Goal: Transaction & Acquisition: Purchase product/service

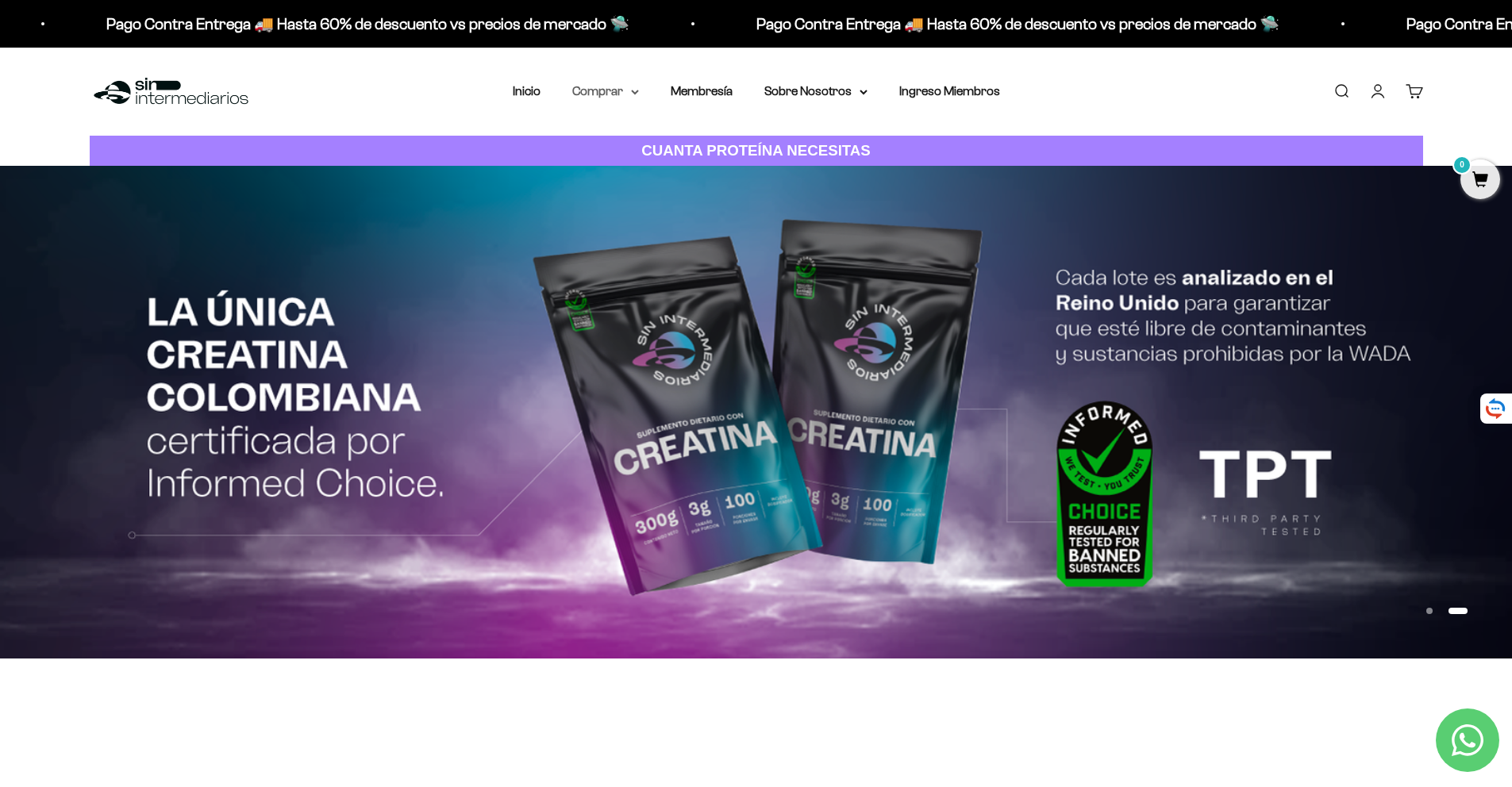
click at [617, 93] on summary "Comprar" at bounding box center [605, 91] width 67 height 21
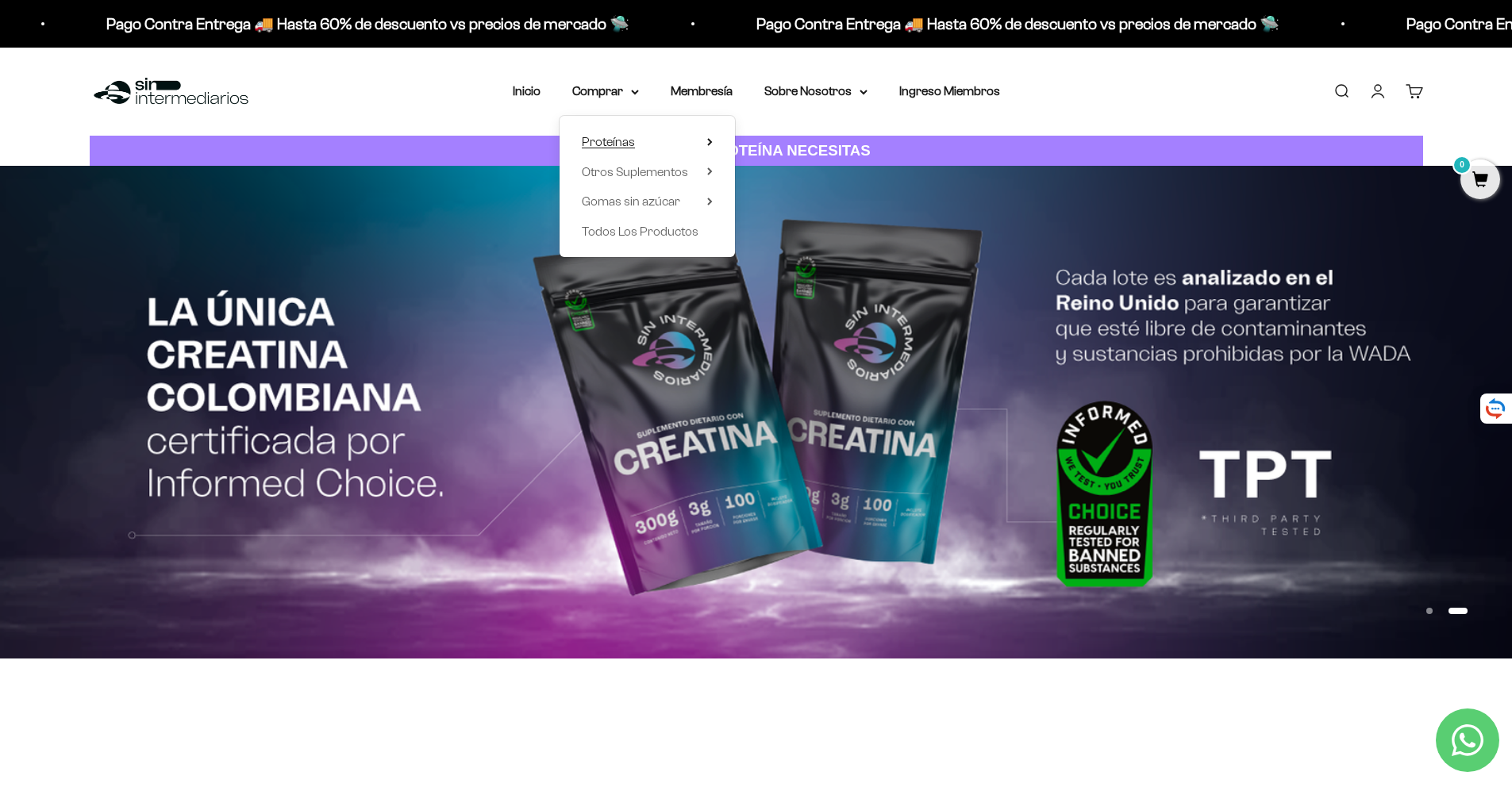
click at [612, 143] on span "Proteínas" at bounding box center [609, 142] width 53 height 13
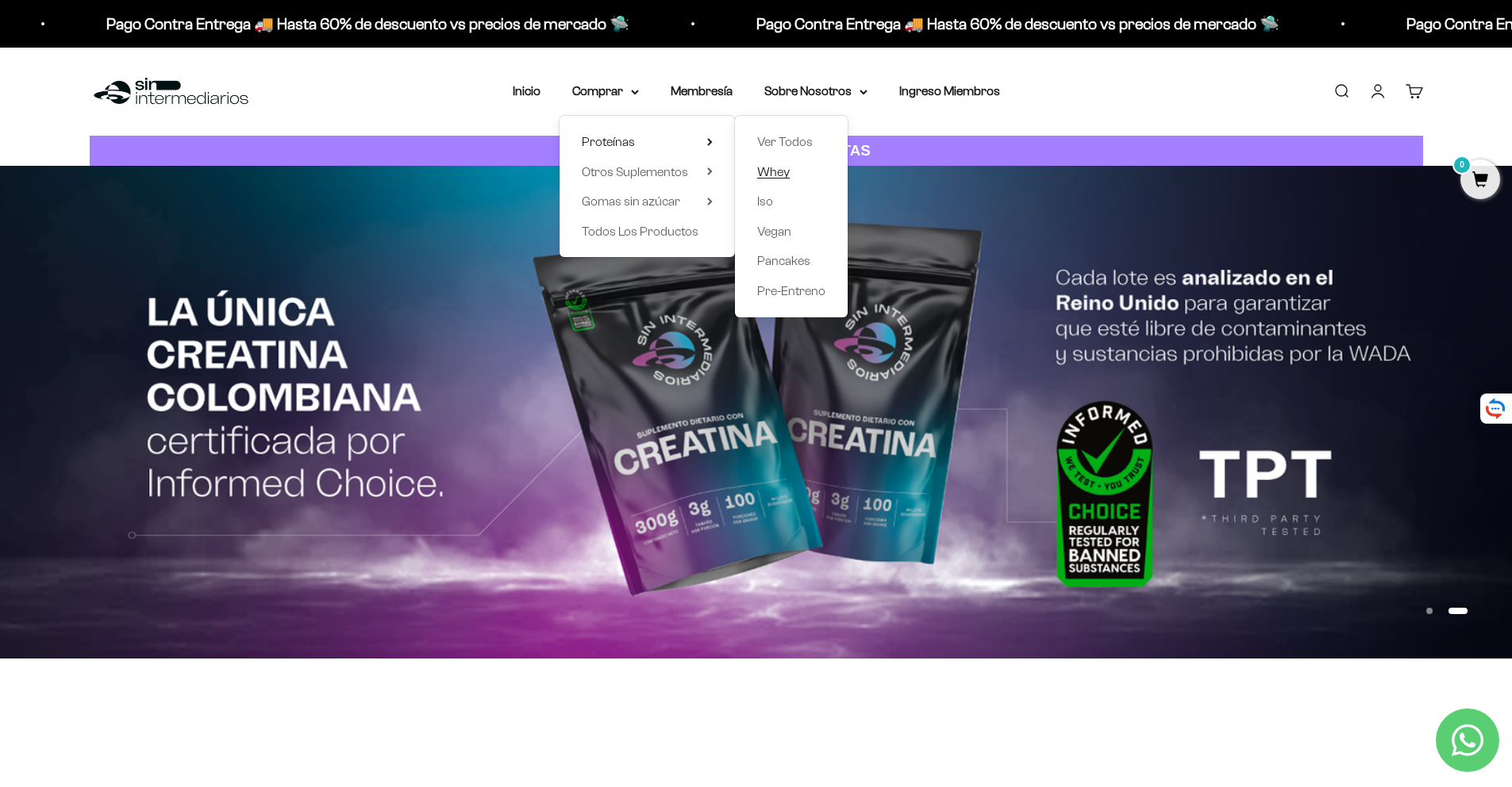
click at [772, 169] on span "Whey" at bounding box center [773, 172] width 33 height 13
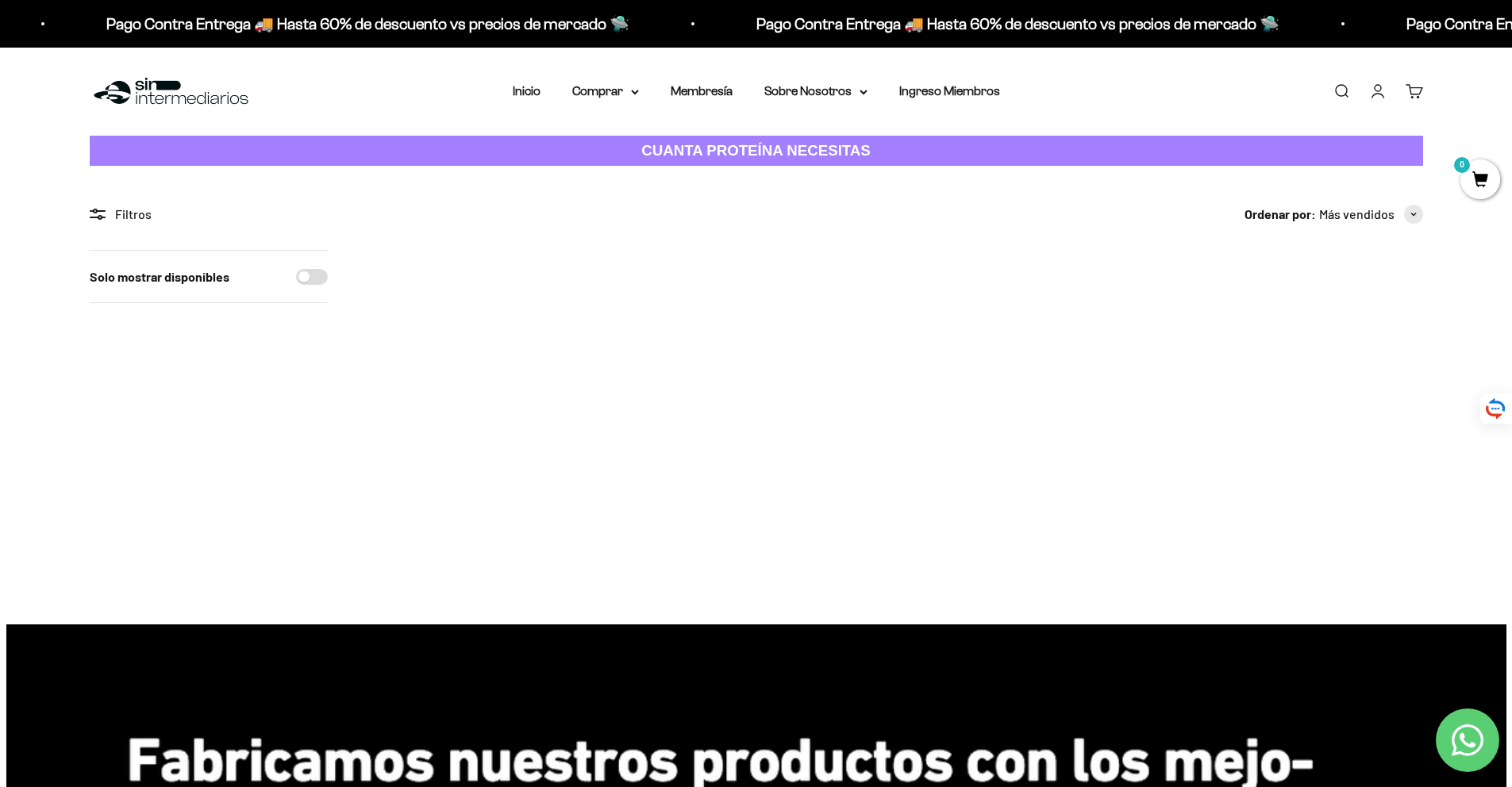
click at [1405, 427] on span at bounding box center [1404, 428] width 15 height 18
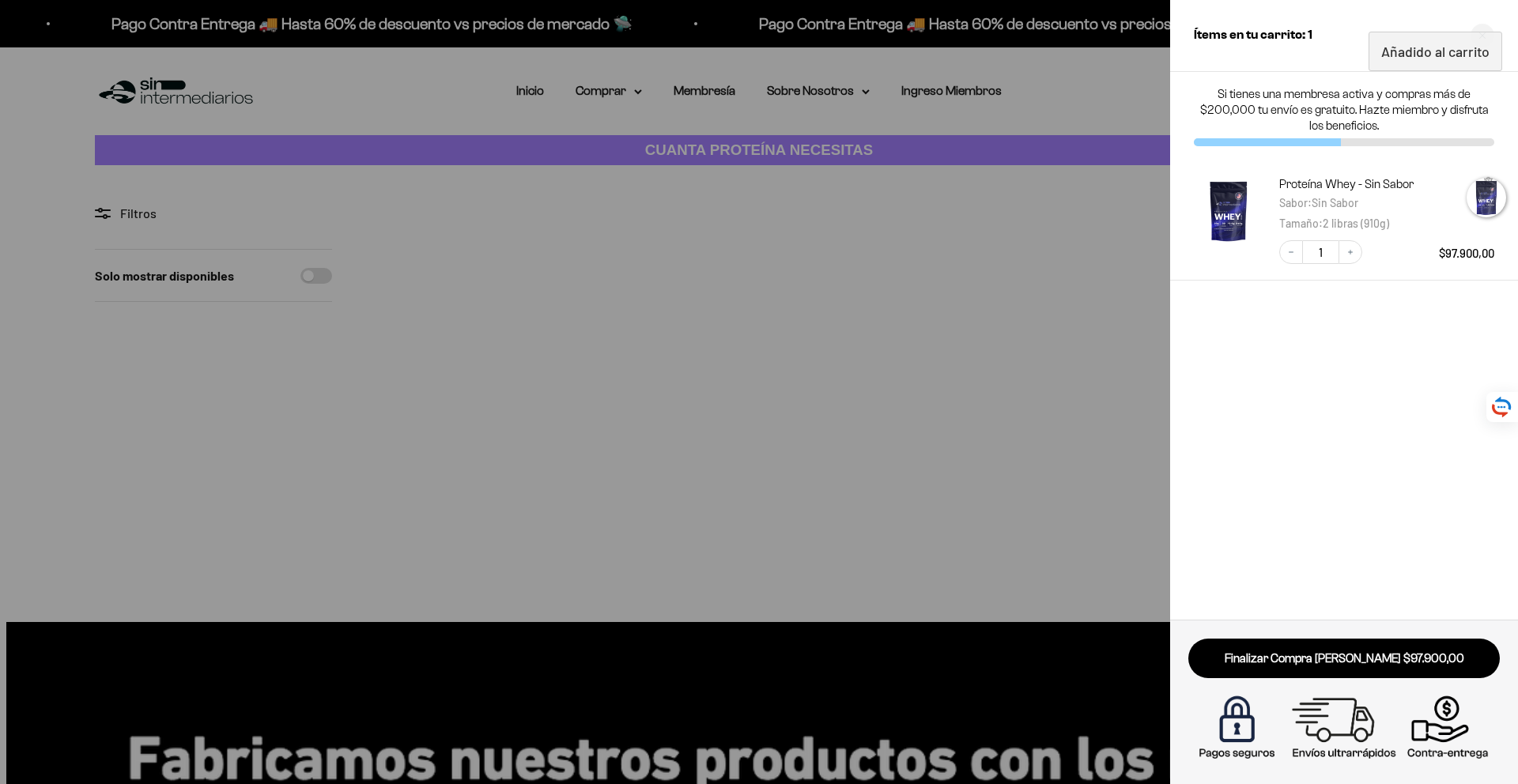
click at [1083, 276] on div at bounding box center [759, 392] width 1518 height 784
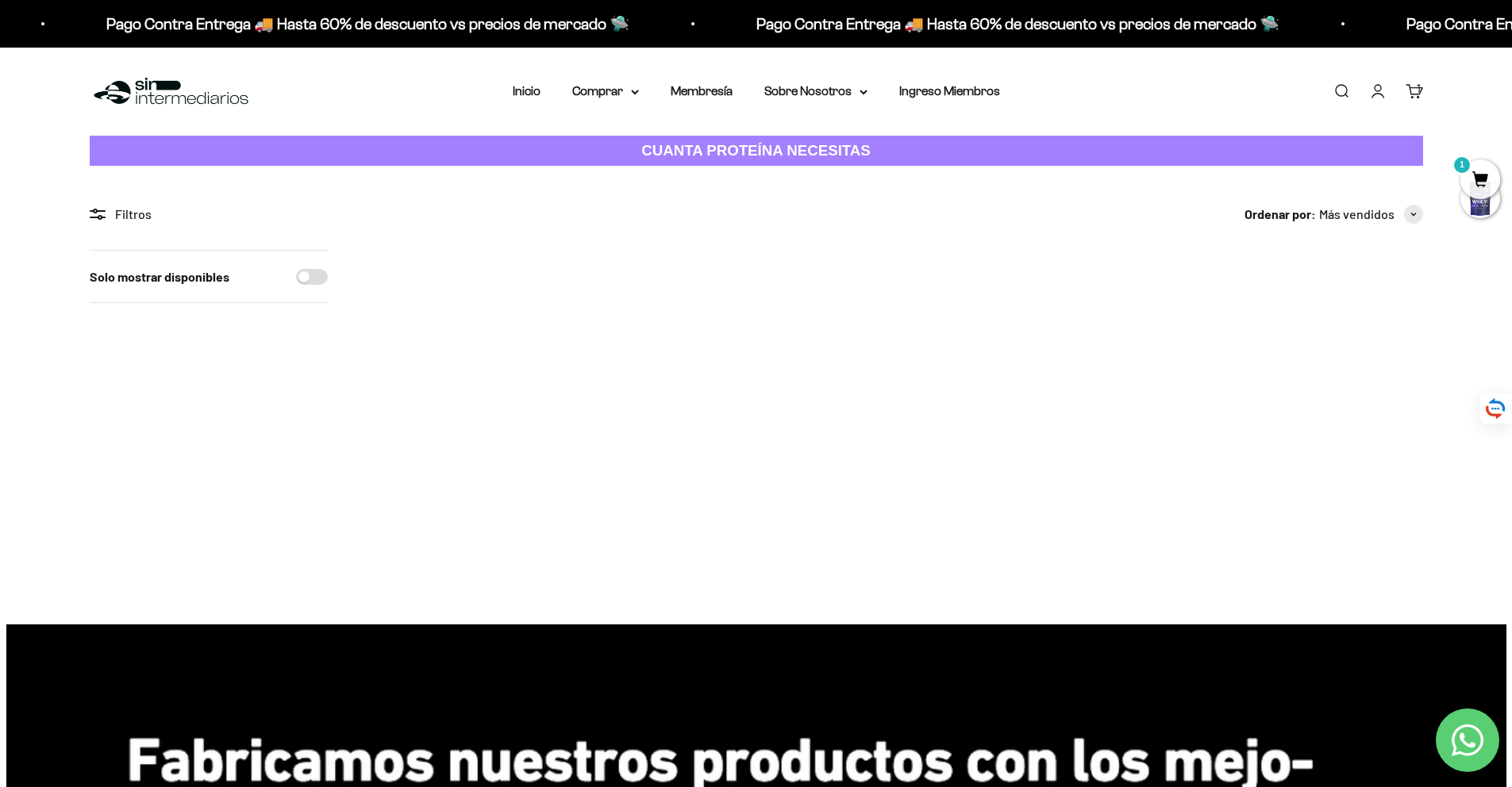
click at [1403, 427] on span at bounding box center [1404, 428] width 15 height 18
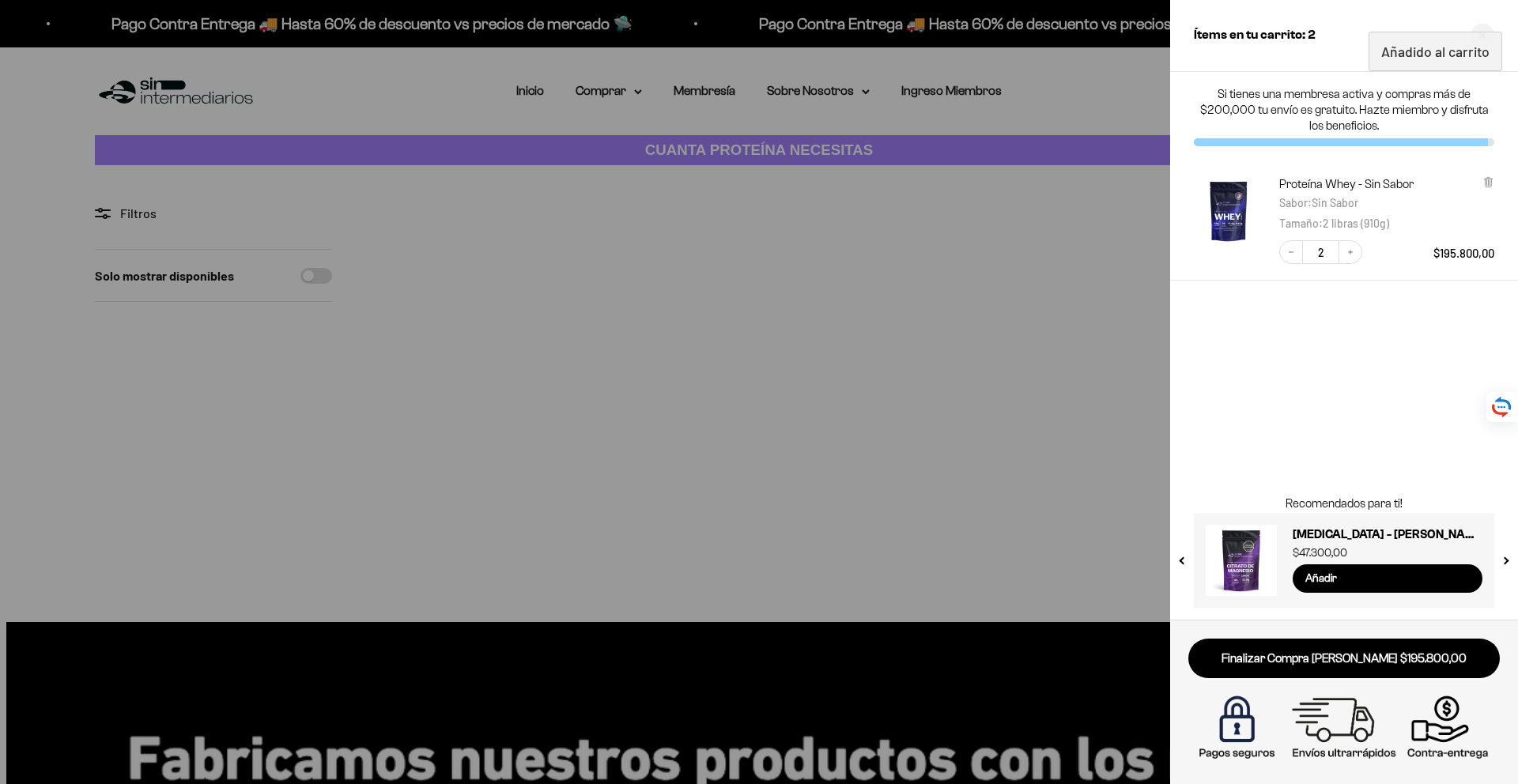
click at [178, 392] on div at bounding box center [759, 392] width 1518 height 784
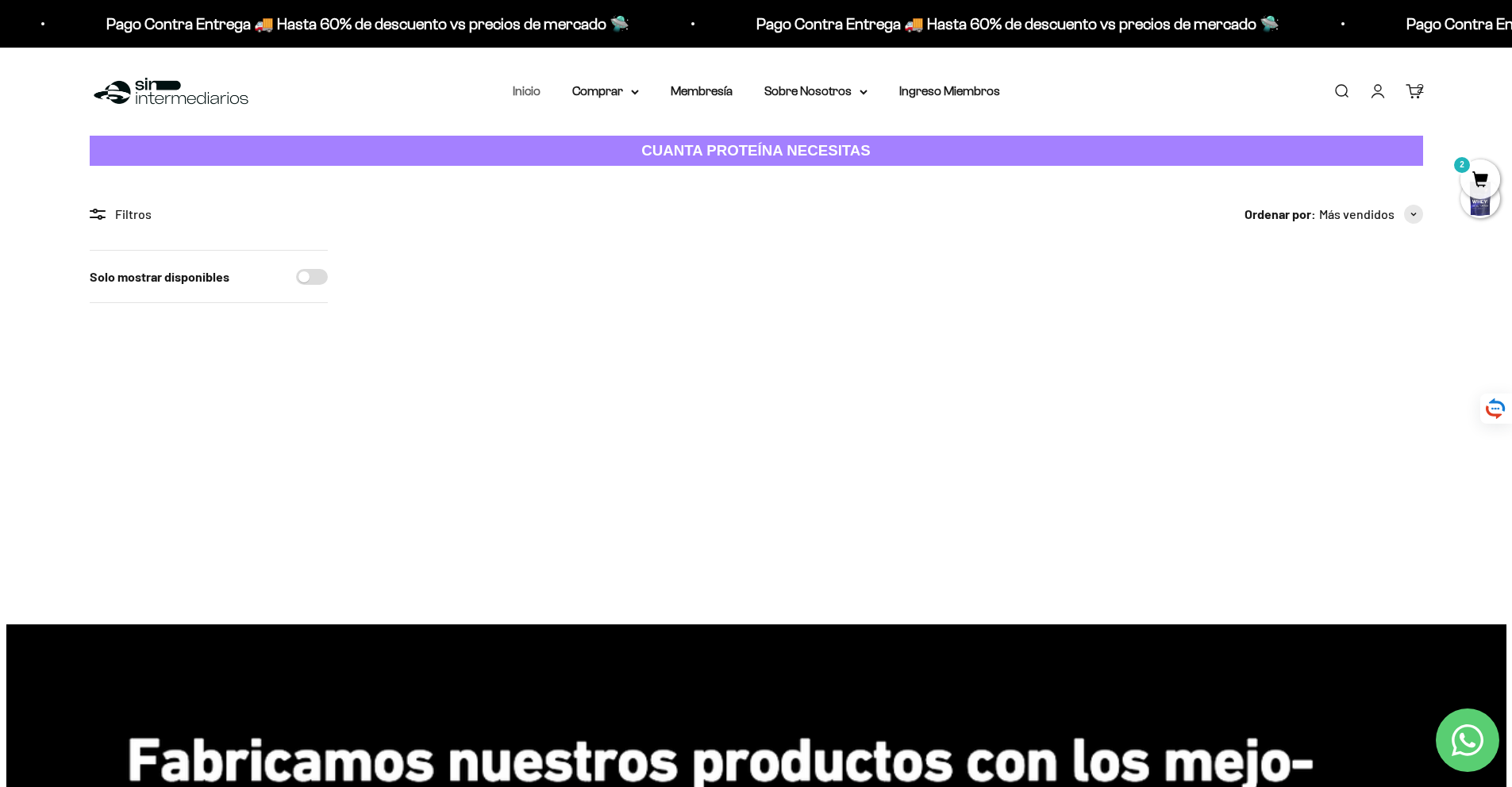
click at [523, 92] on link "Inicio" at bounding box center [526, 91] width 28 height 13
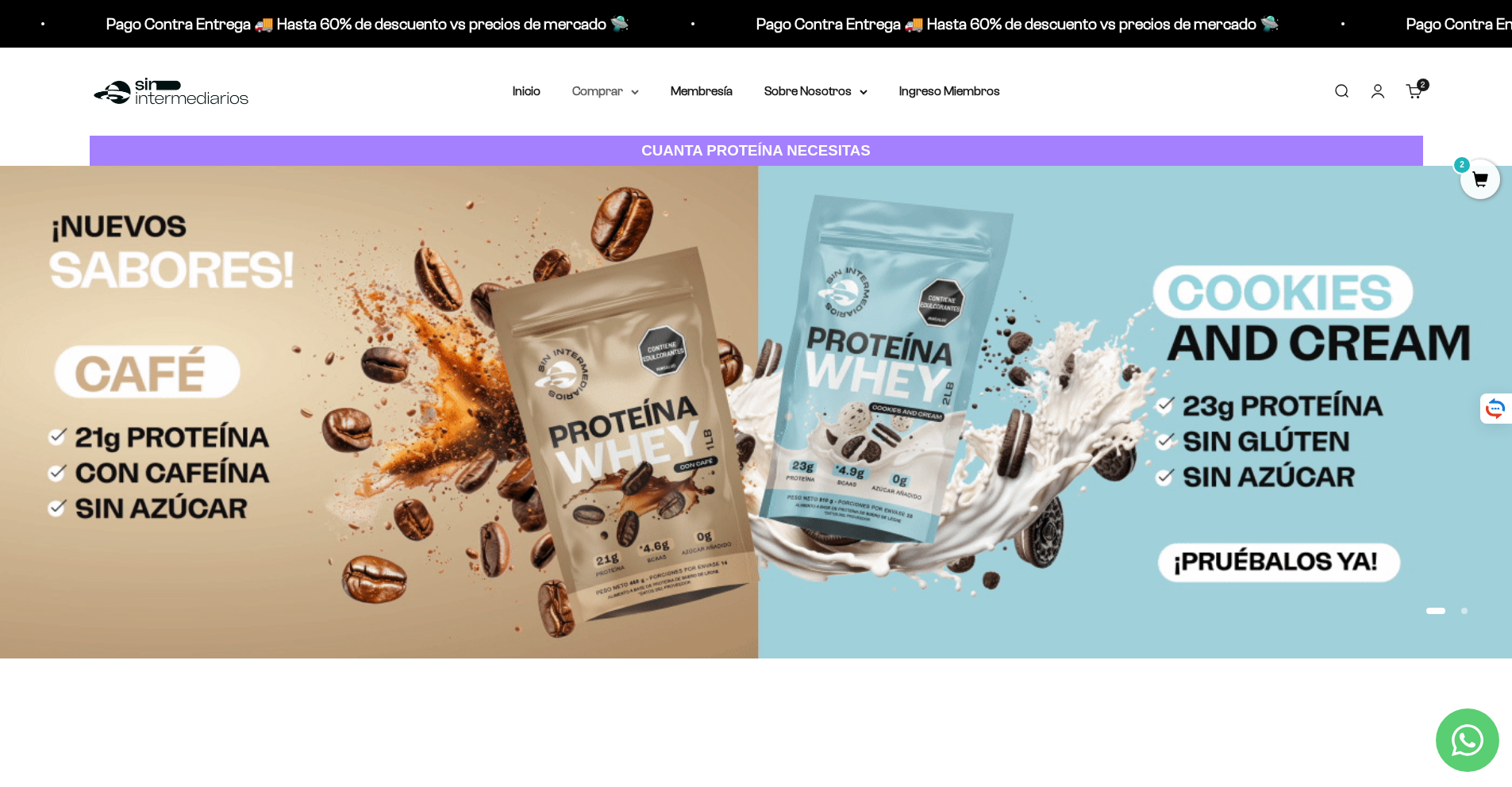
click at [625, 94] on summary "Comprar" at bounding box center [605, 91] width 67 height 21
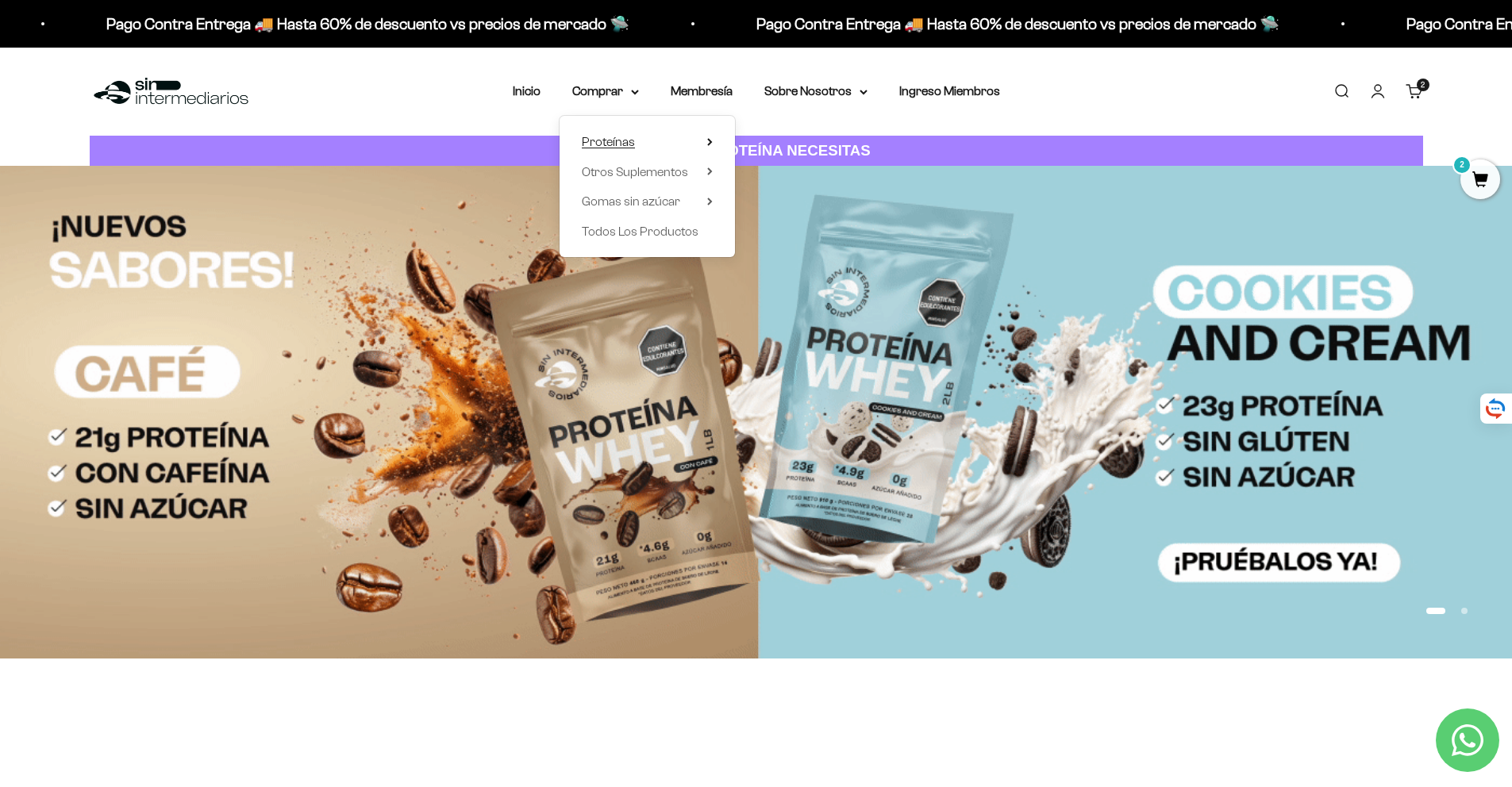
click at [602, 142] on span "Proteínas" at bounding box center [609, 142] width 53 height 13
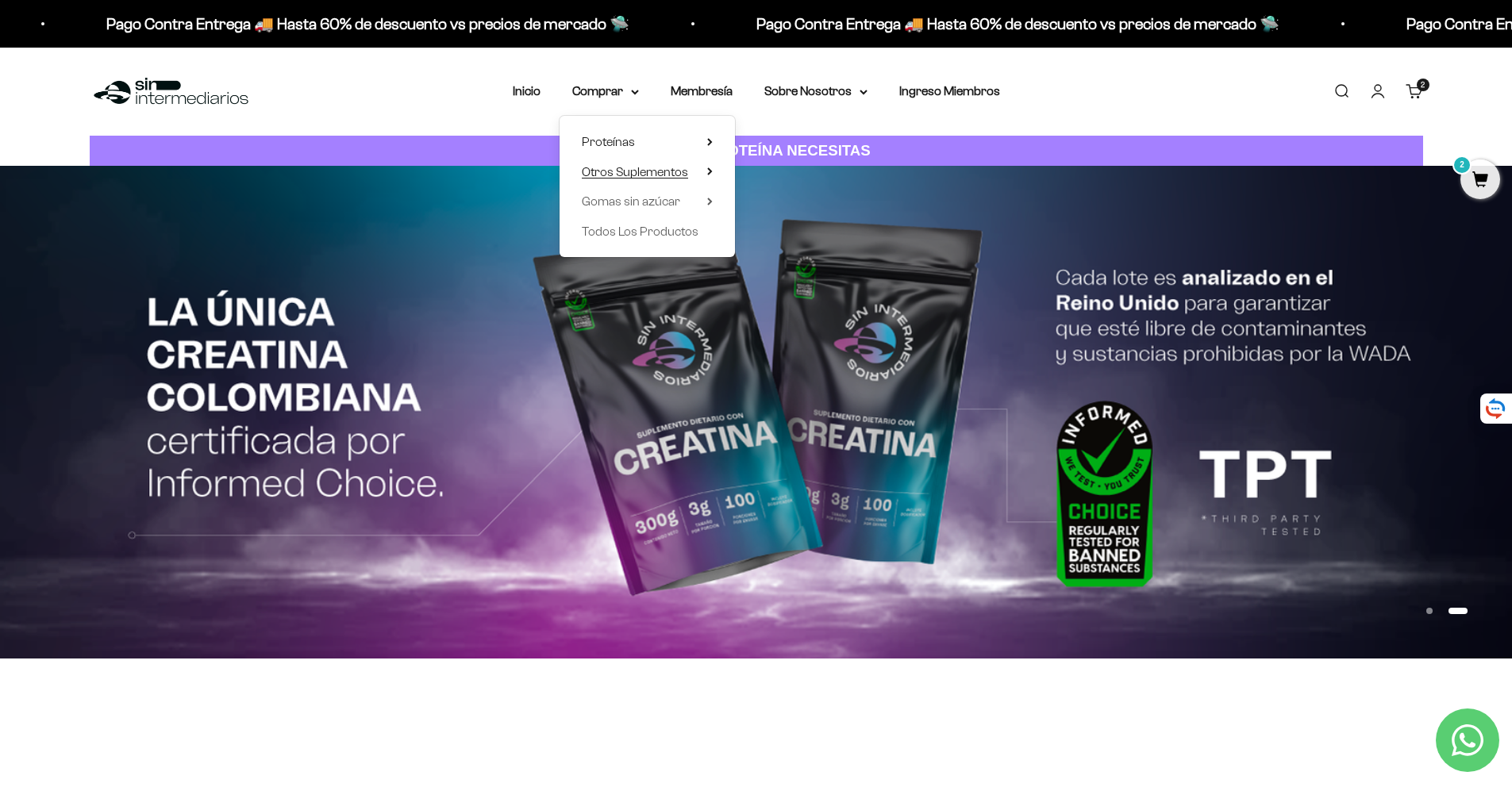
click at [666, 174] on span "Otros Suplementos" at bounding box center [635, 172] width 106 height 13
click at [626, 198] on span "Gomas sin azúcar" at bounding box center [631, 201] width 99 height 13
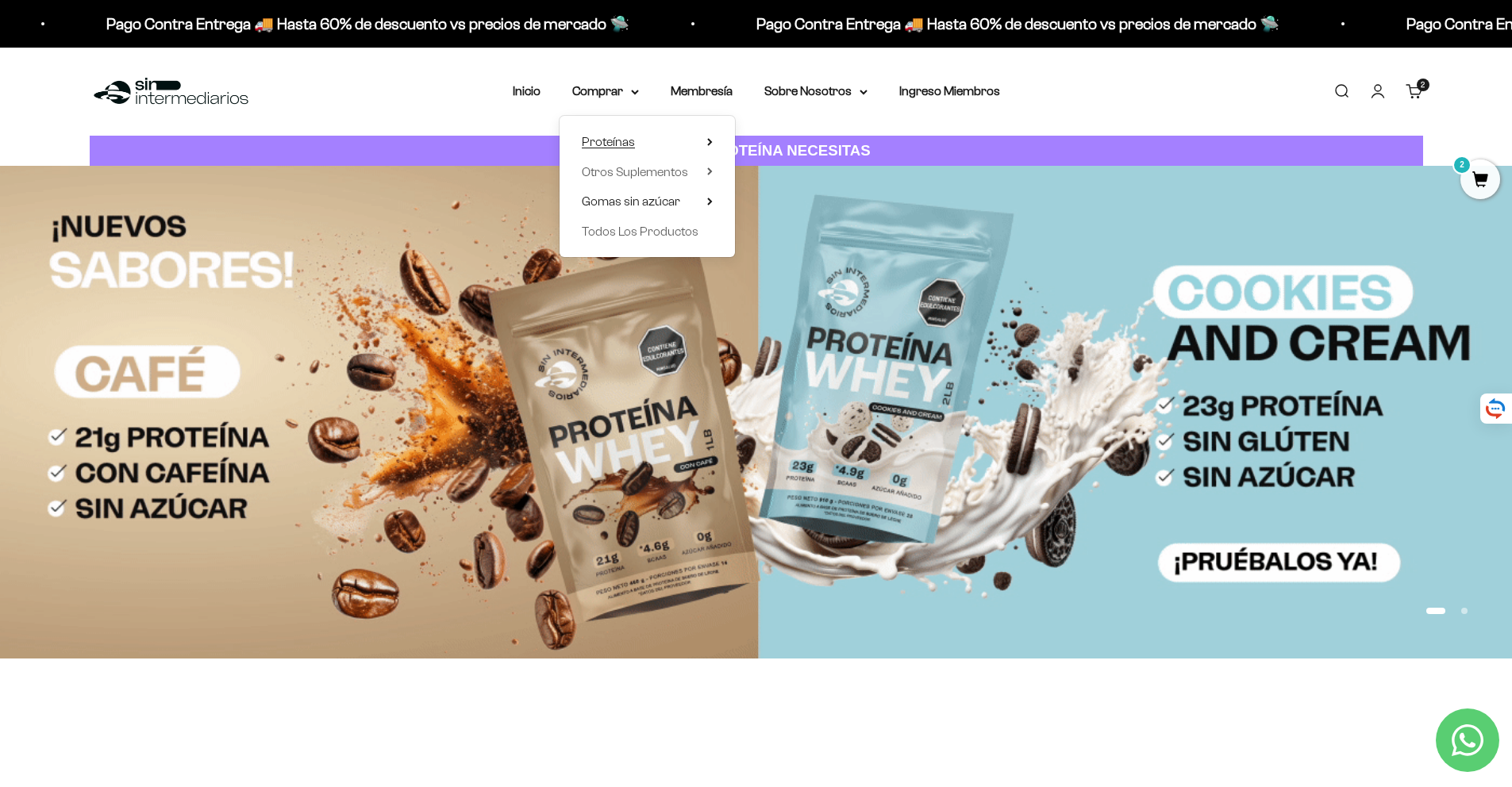
click at [625, 140] on span "Proteínas" at bounding box center [609, 142] width 53 height 13
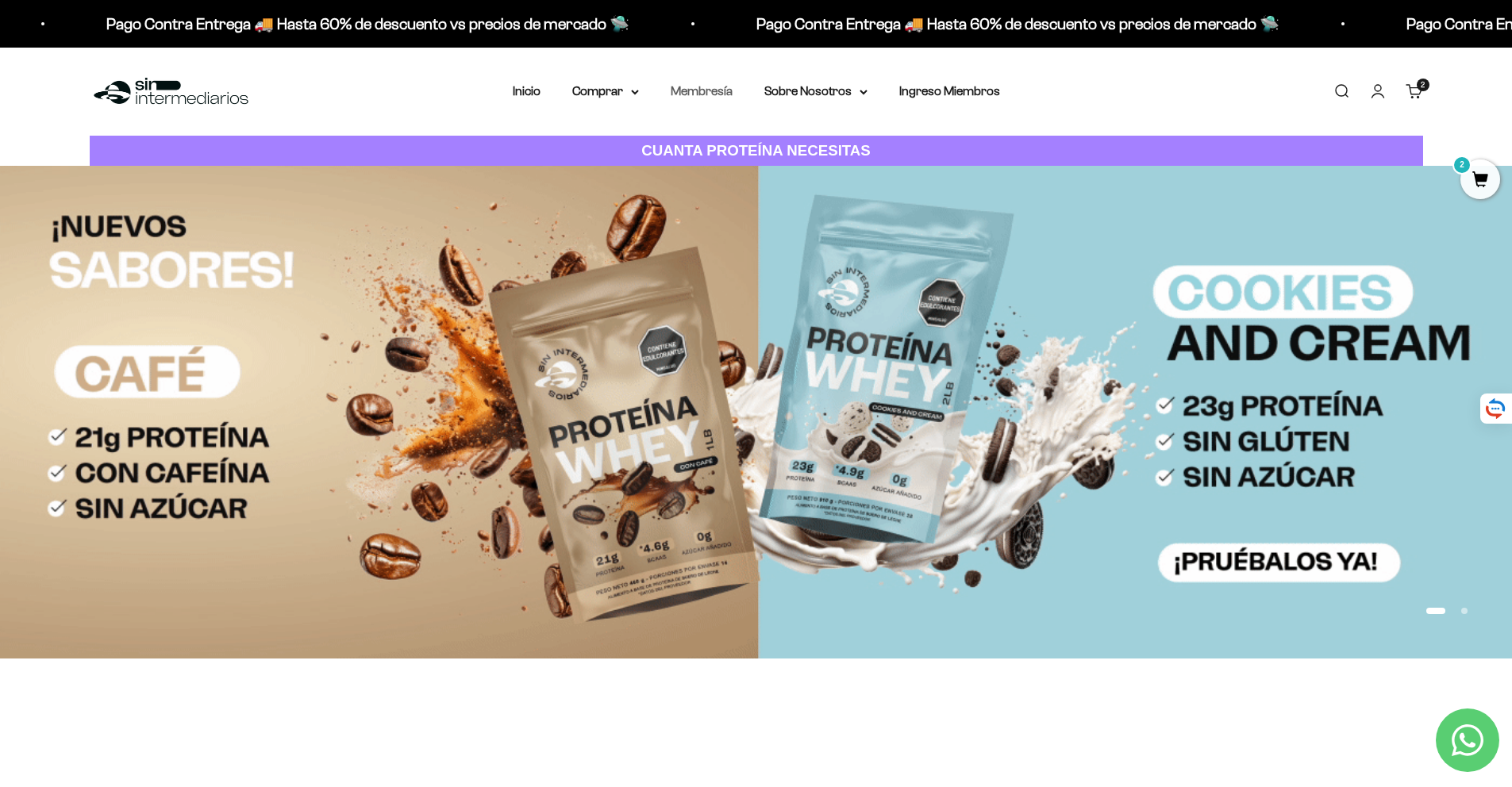
click at [695, 88] on link "Membresía" at bounding box center [701, 91] width 62 height 13
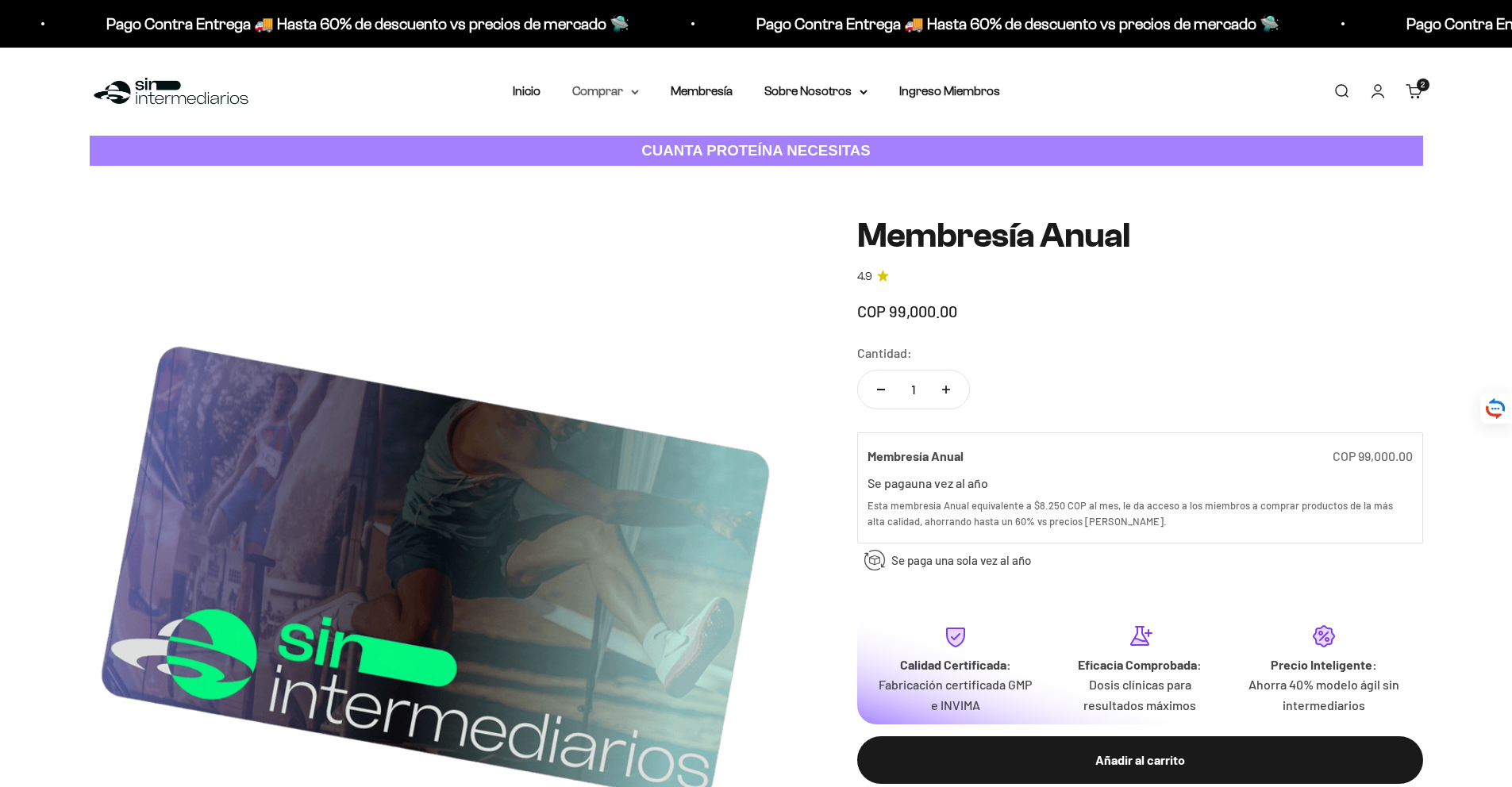
click at [594, 90] on summary "Comprar" at bounding box center [605, 91] width 67 height 21
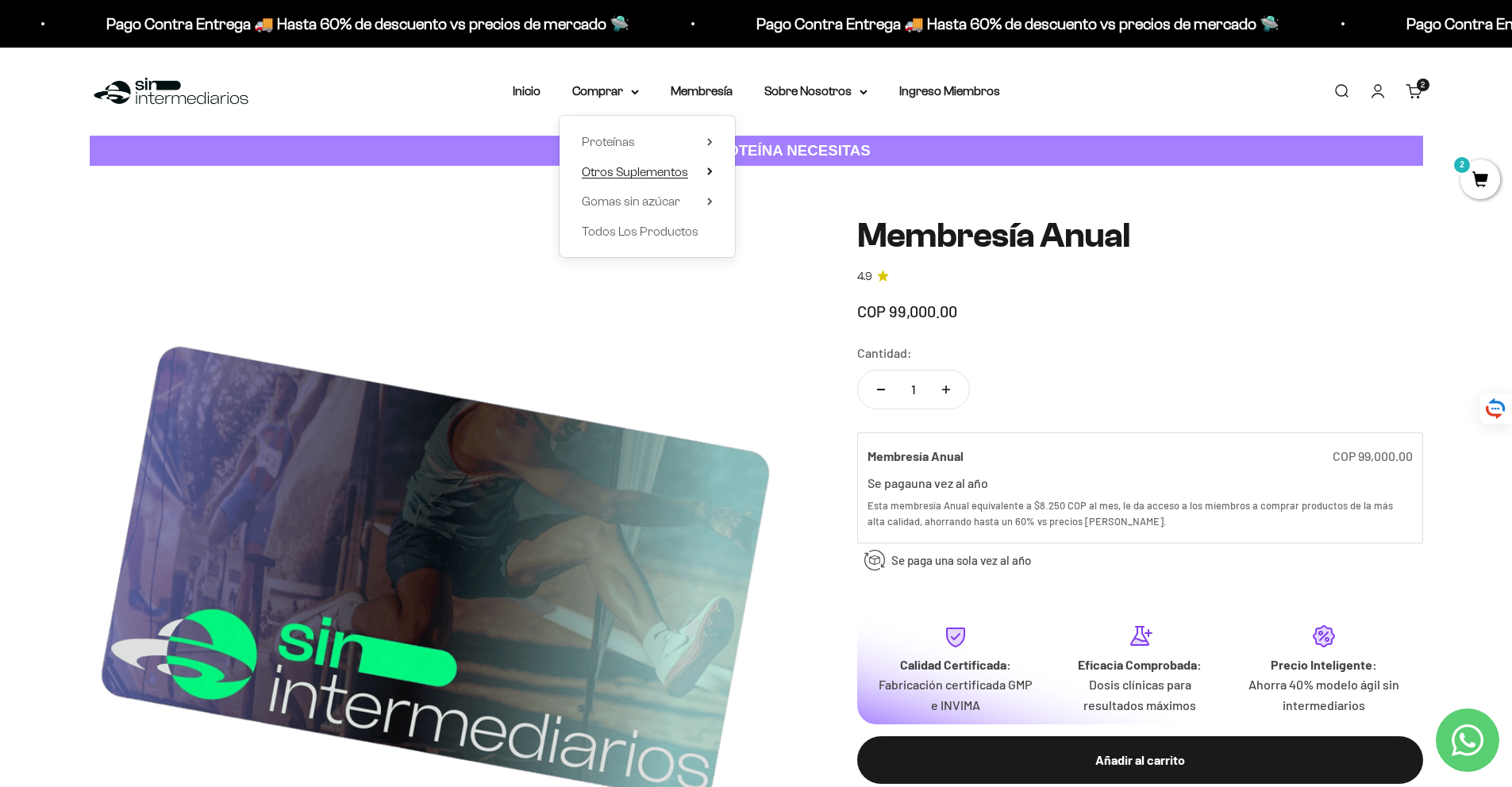
click at [619, 174] on span "Otros Suplementos" at bounding box center [635, 172] width 106 height 13
click at [642, 140] on summary "Proteínas" at bounding box center [647, 142] width 131 height 21
click at [658, 175] on span "Otros Suplementos" at bounding box center [635, 172] width 106 height 13
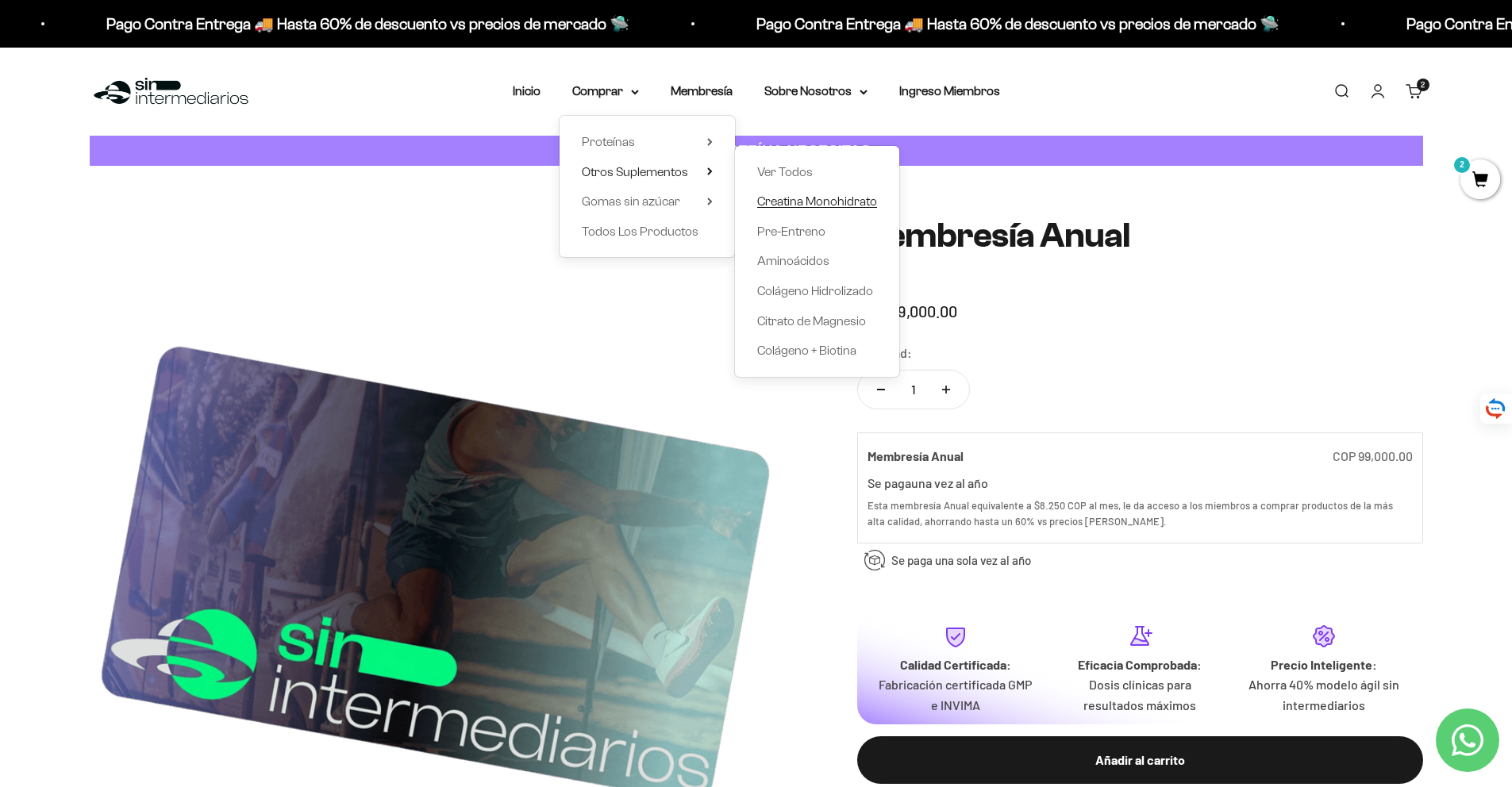
click at [814, 204] on span "Creatina Monohidrato" at bounding box center [817, 201] width 120 height 13
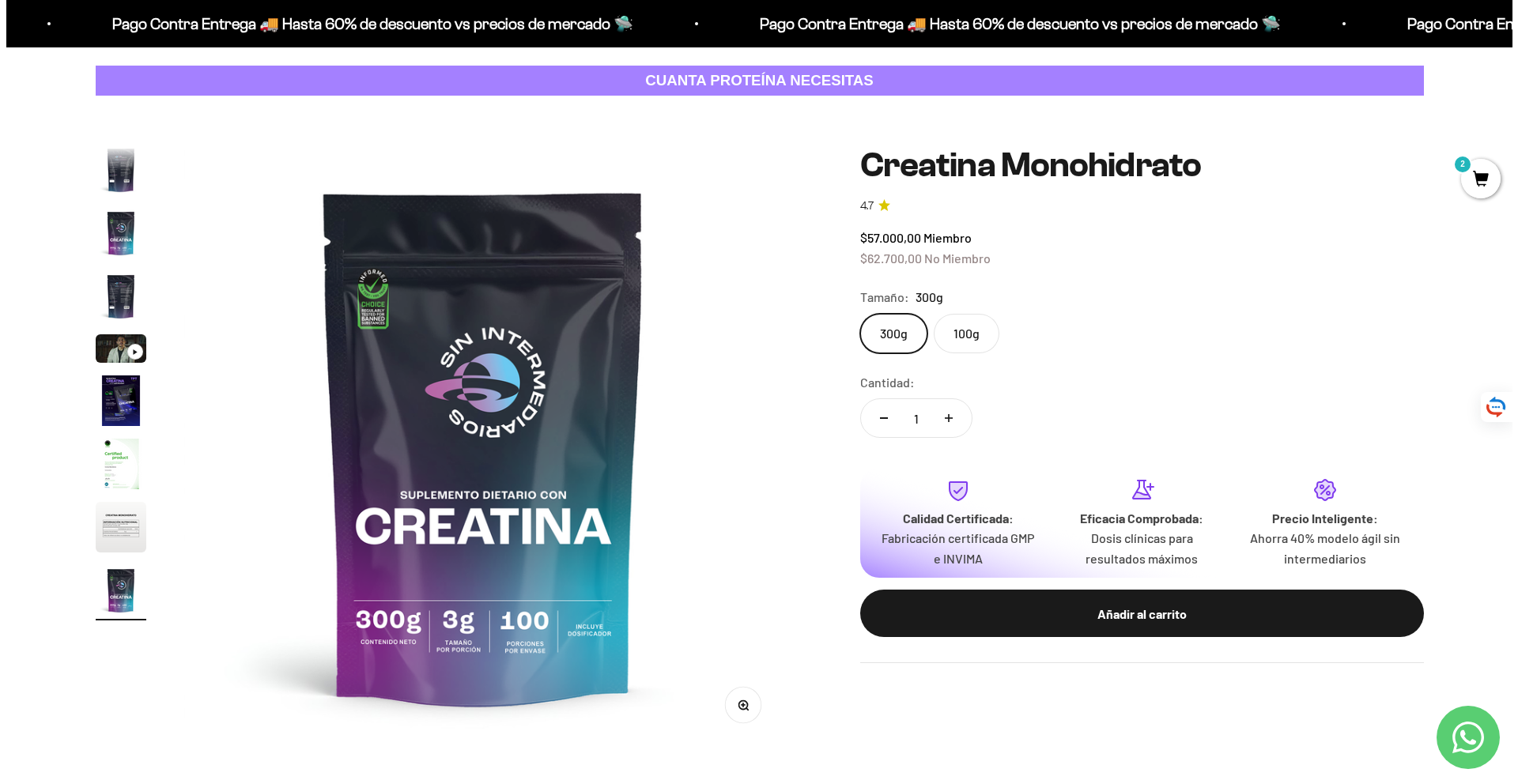
scroll to position [91, 0]
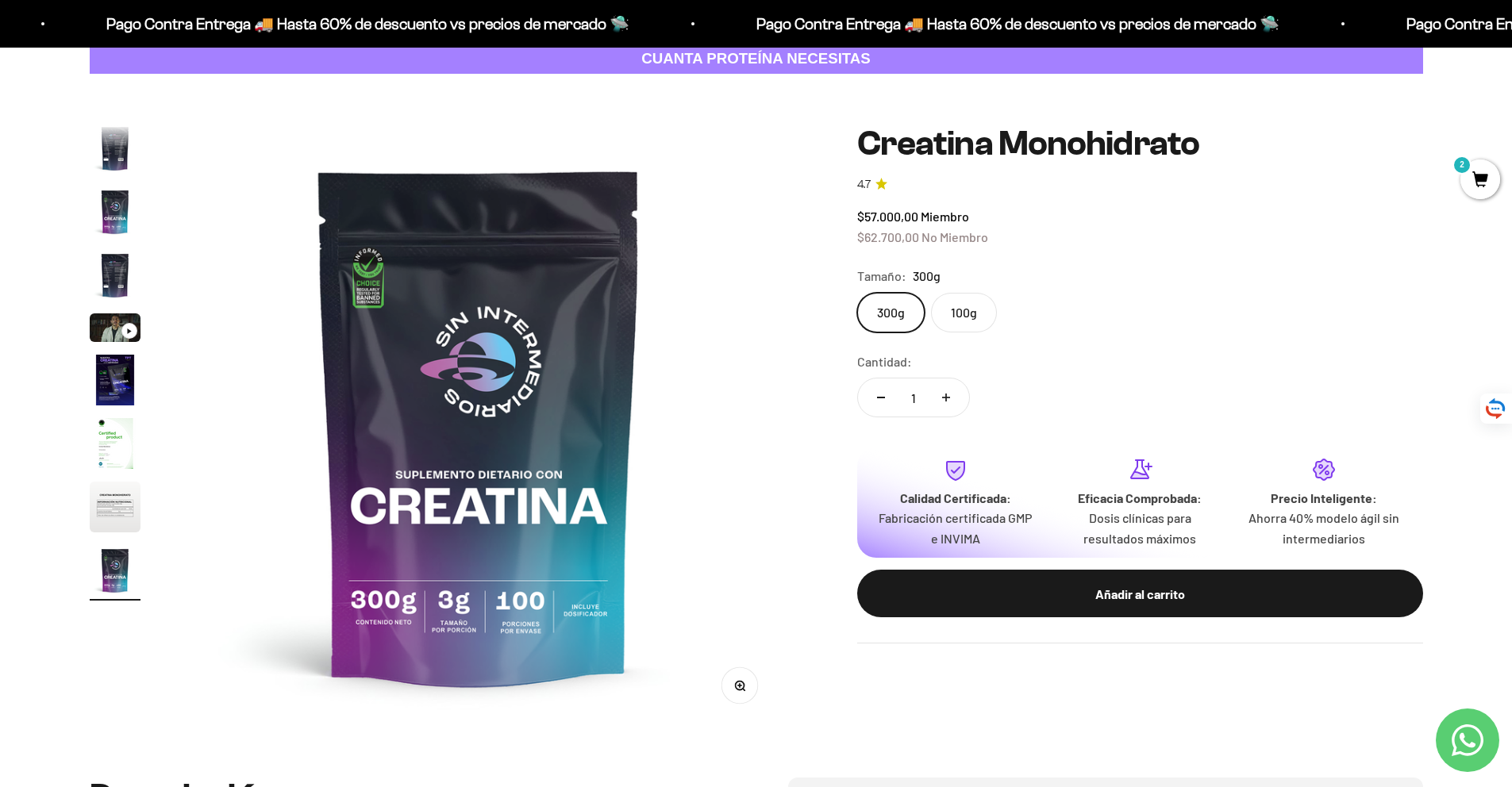
click at [942, 392] on button "Aumentar cantidad" at bounding box center [945, 397] width 46 height 38
type input "3"
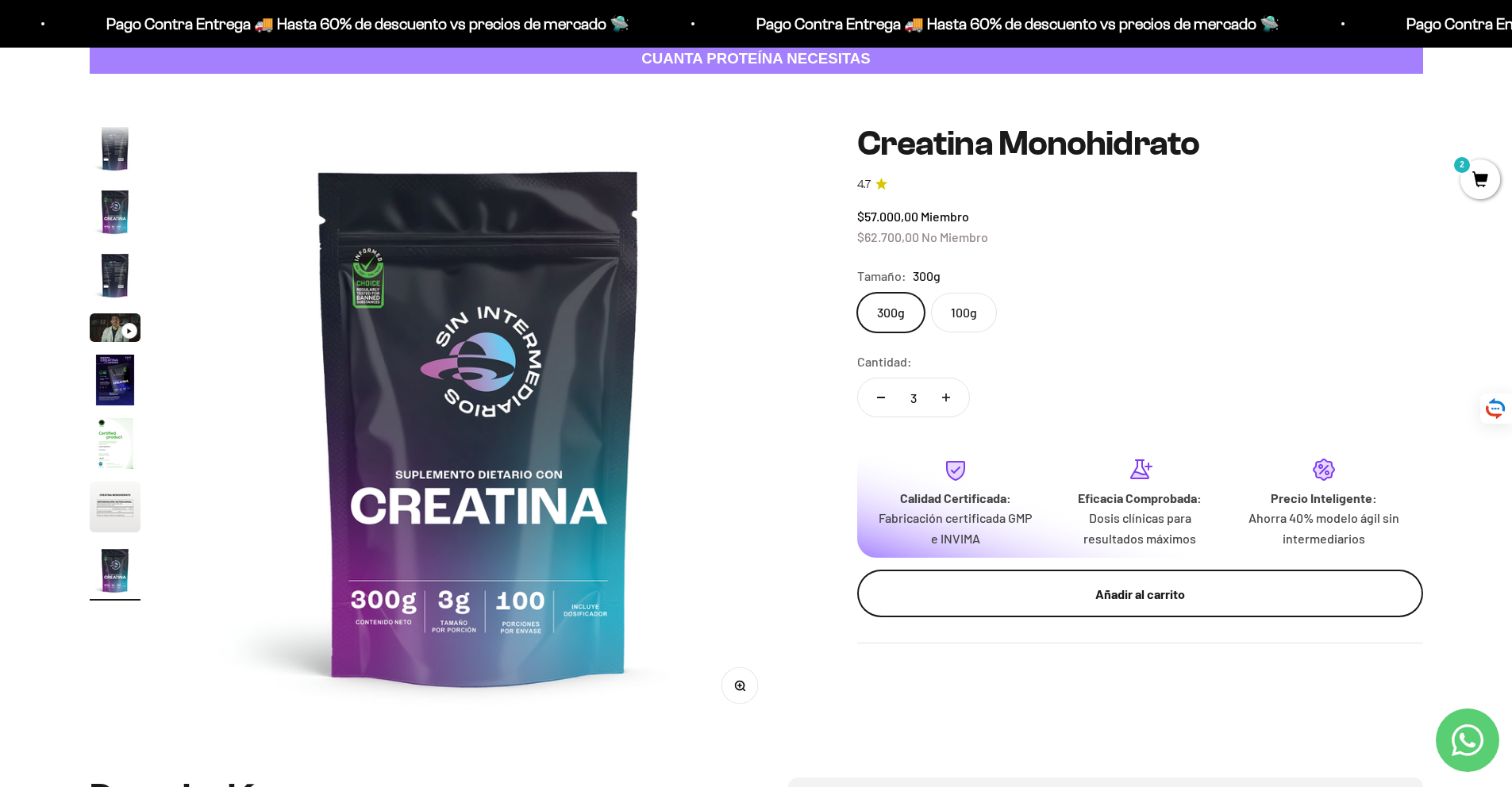
click at [1165, 588] on div "Añadir al carrito" at bounding box center [1140, 594] width 503 height 21
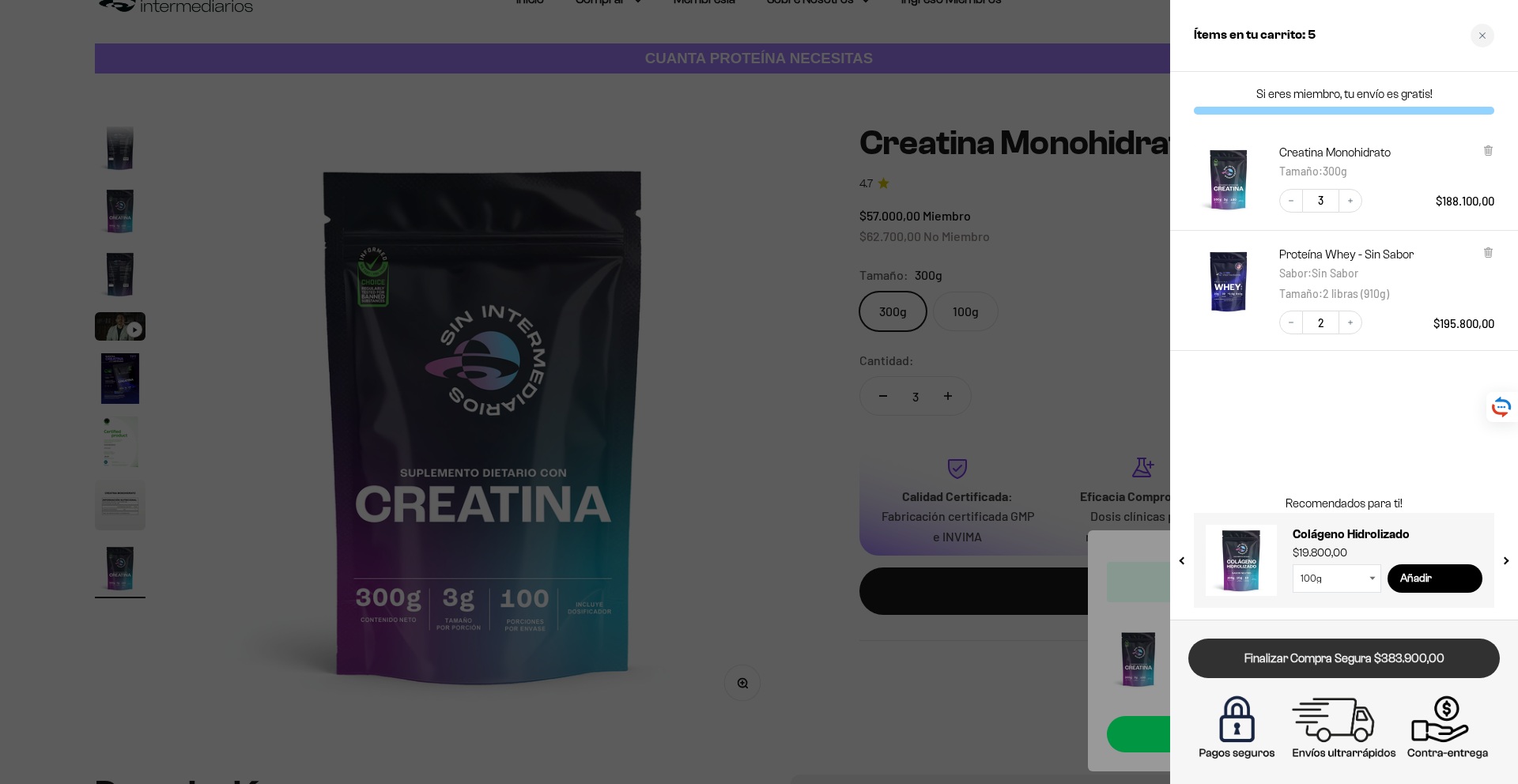
click at [1335, 655] on link "Finalizar Compra Segura $383.900,00" at bounding box center [1344, 658] width 312 height 40
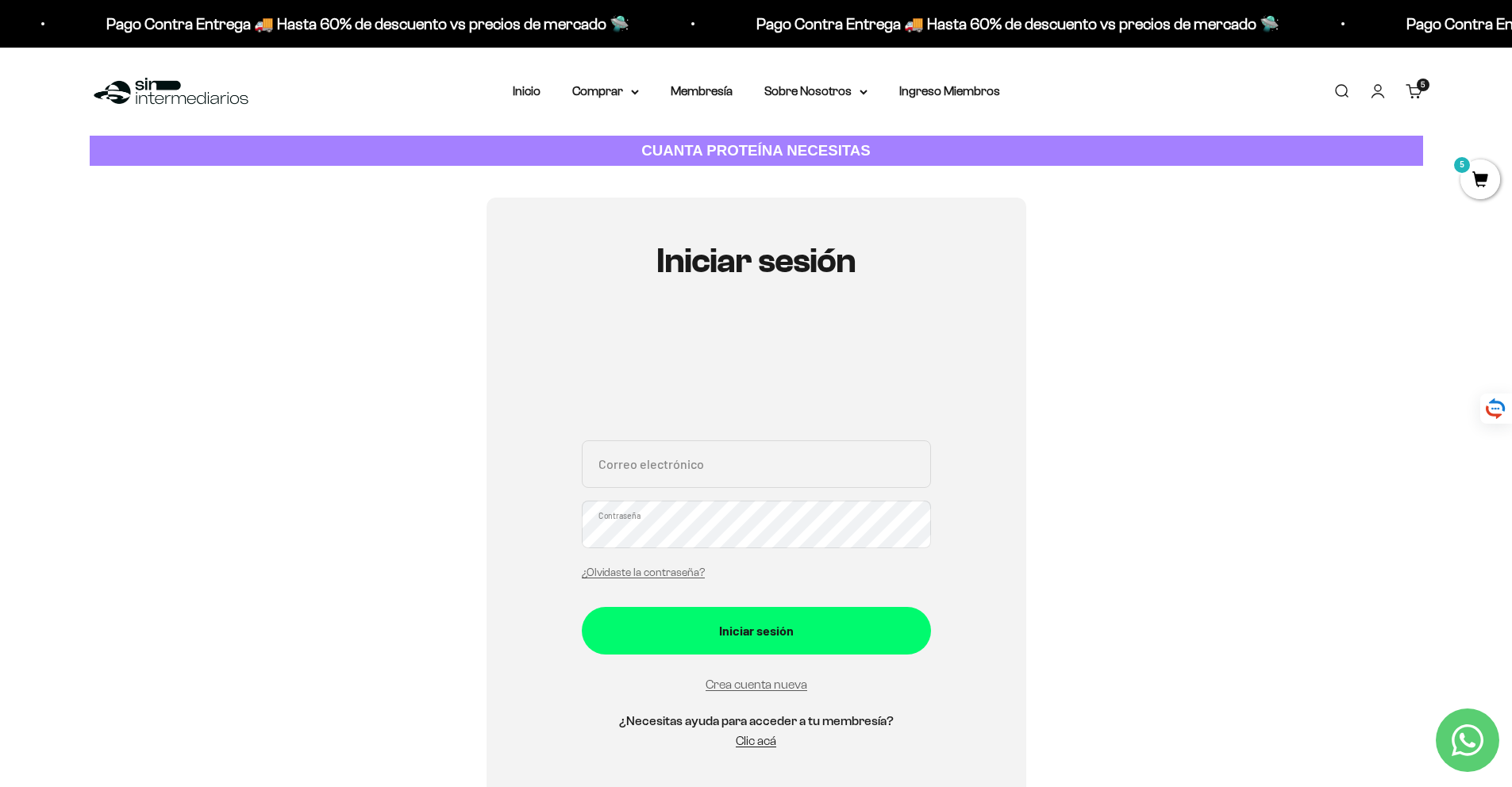
click at [721, 473] on input "Correo electrónico" at bounding box center [756, 464] width 349 height 48
type input "[EMAIL_ADDRESS][DOMAIN_NAME]"
drag, startPoint x: 786, startPoint y: 495, endPoint x: 680, endPoint y: 564, distance: 126.5
click at [784, 497] on div "[EMAIL_ADDRESS][DOMAIN_NAME] Correo electrónico Contraseña ¿Olvidaste la contra…" at bounding box center [756, 514] width 349 height 148
click at [639, 573] on link "¿Olvidaste la contraseña?" at bounding box center [643, 573] width 123 height 12
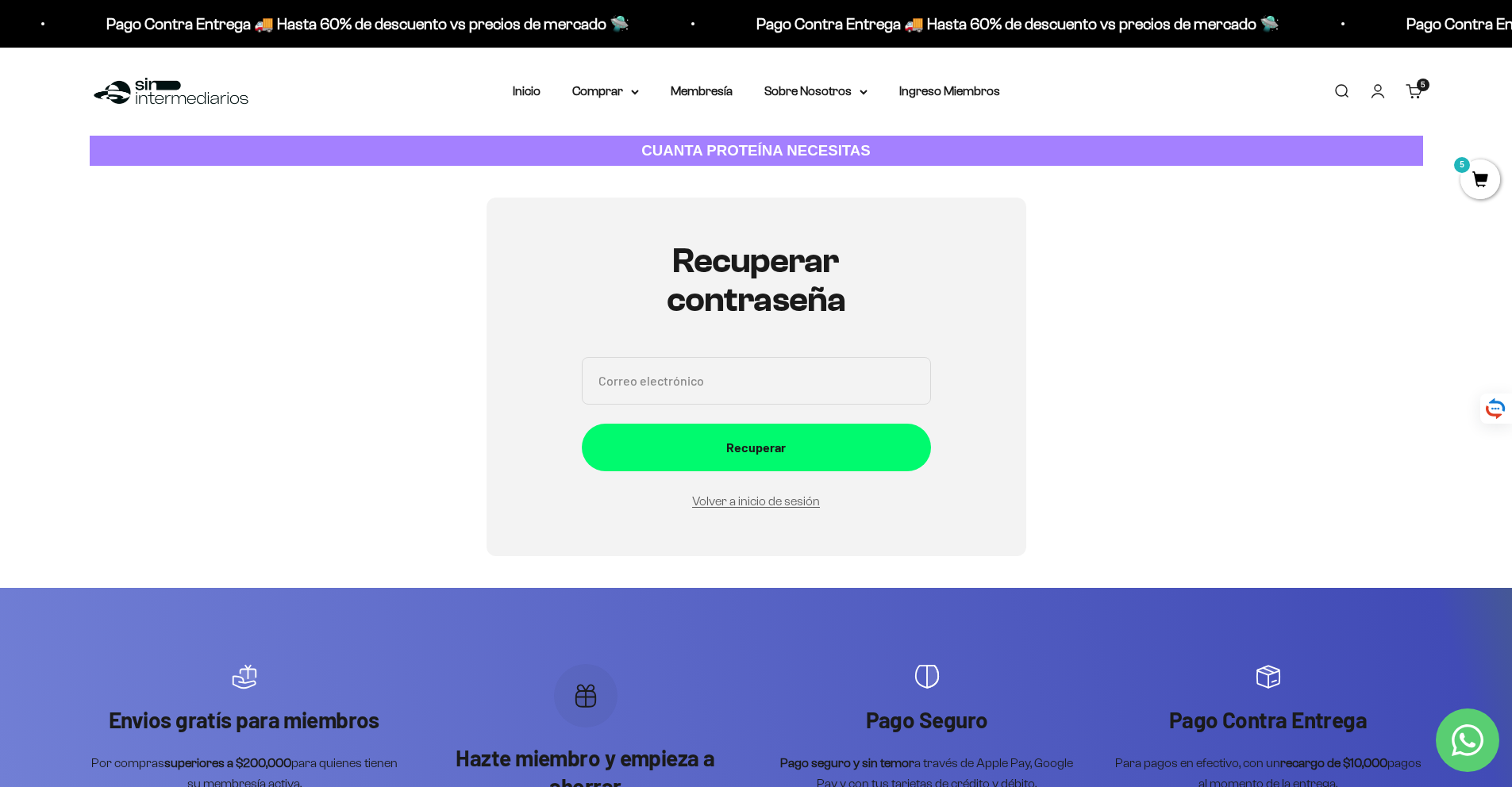
click at [588, 382] on input "Correo electrónico" at bounding box center [756, 381] width 349 height 48
type input "[EMAIL_ADDRESS][DOMAIN_NAME]"
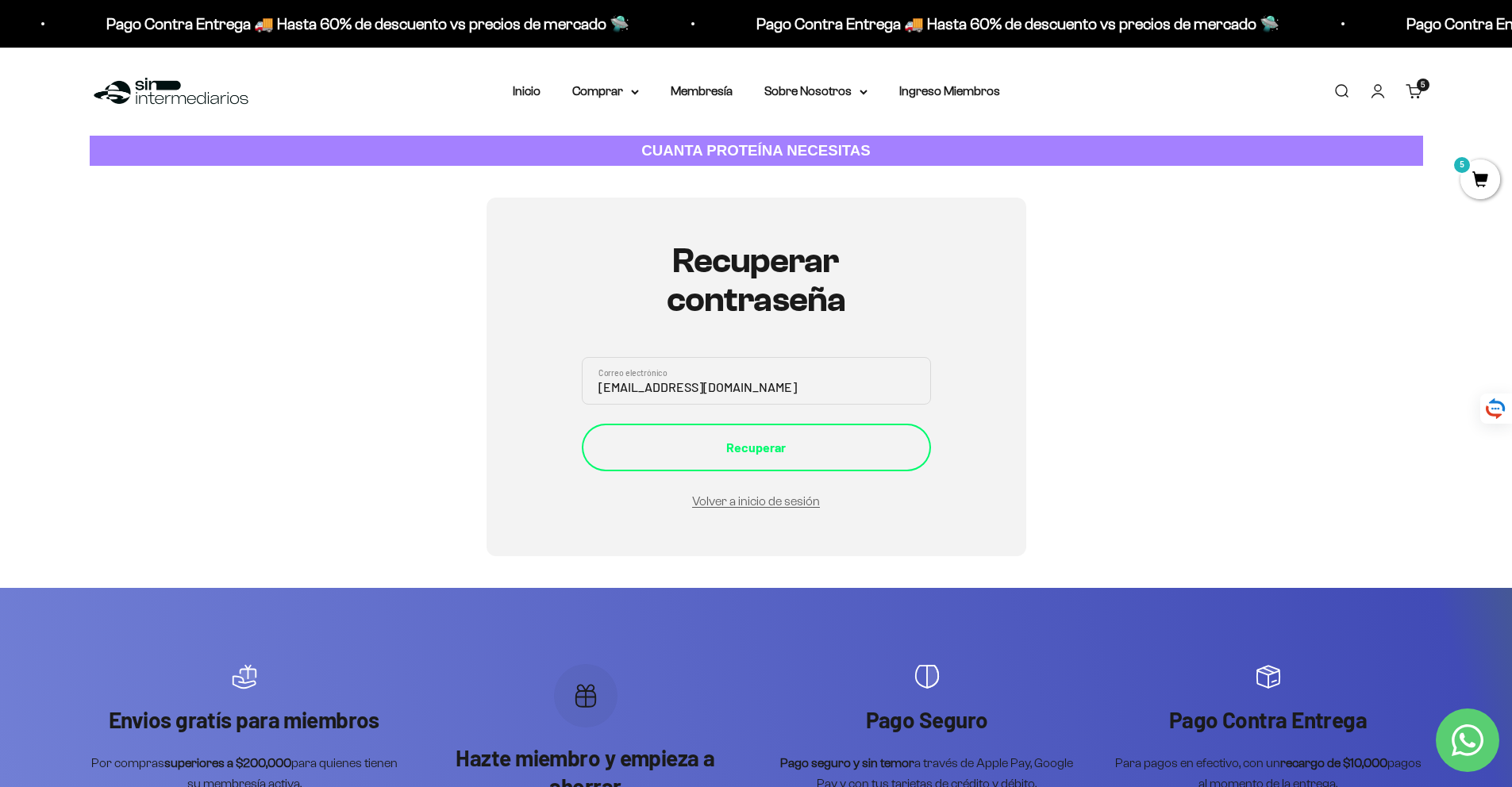
click at [764, 441] on div "Recuperar" at bounding box center [756, 447] width 286 height 21
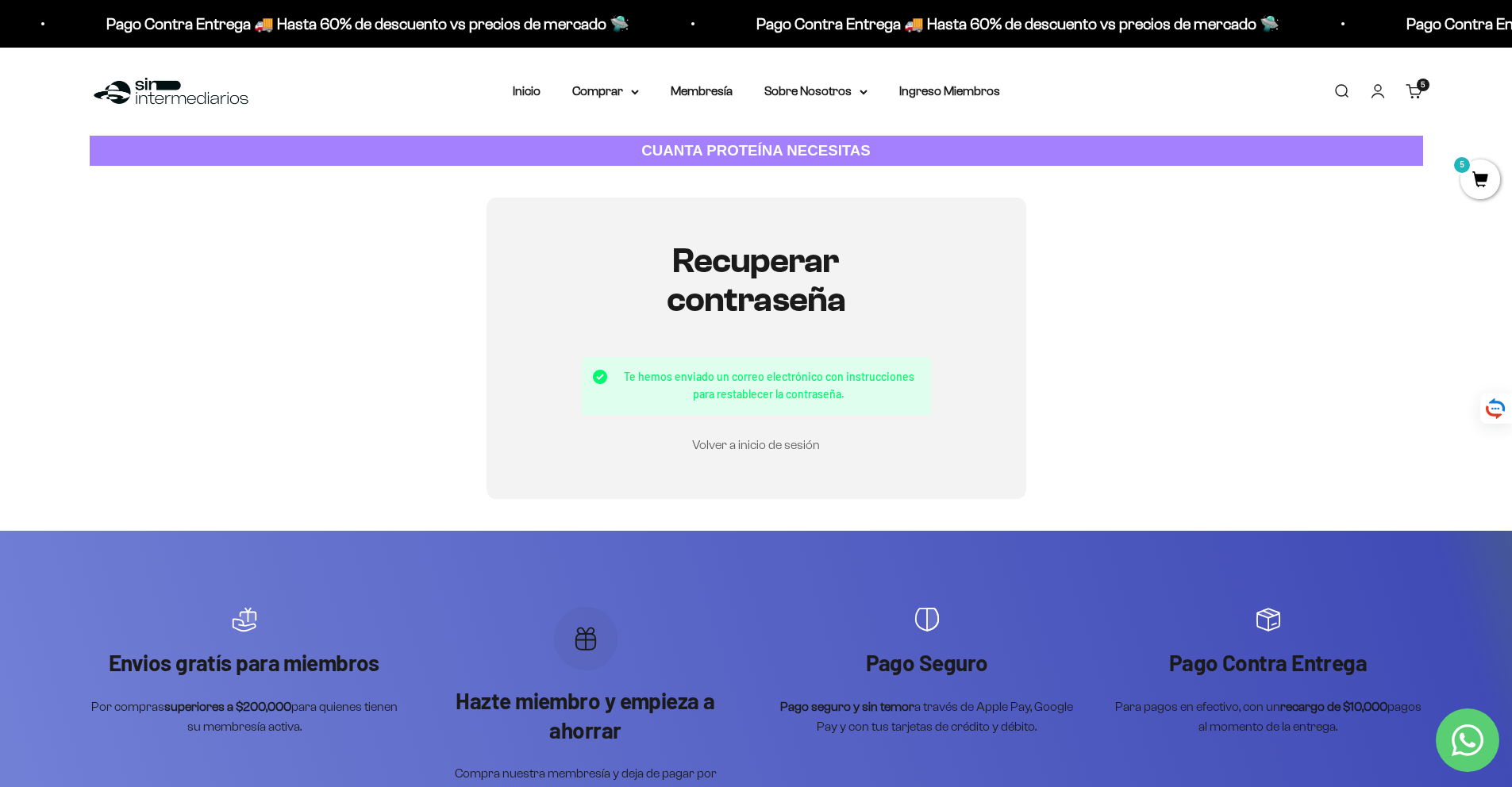
click at [747, 446] on link "Volver a inicio de sesión" at bounding box center [756, 445] width 128 height 13
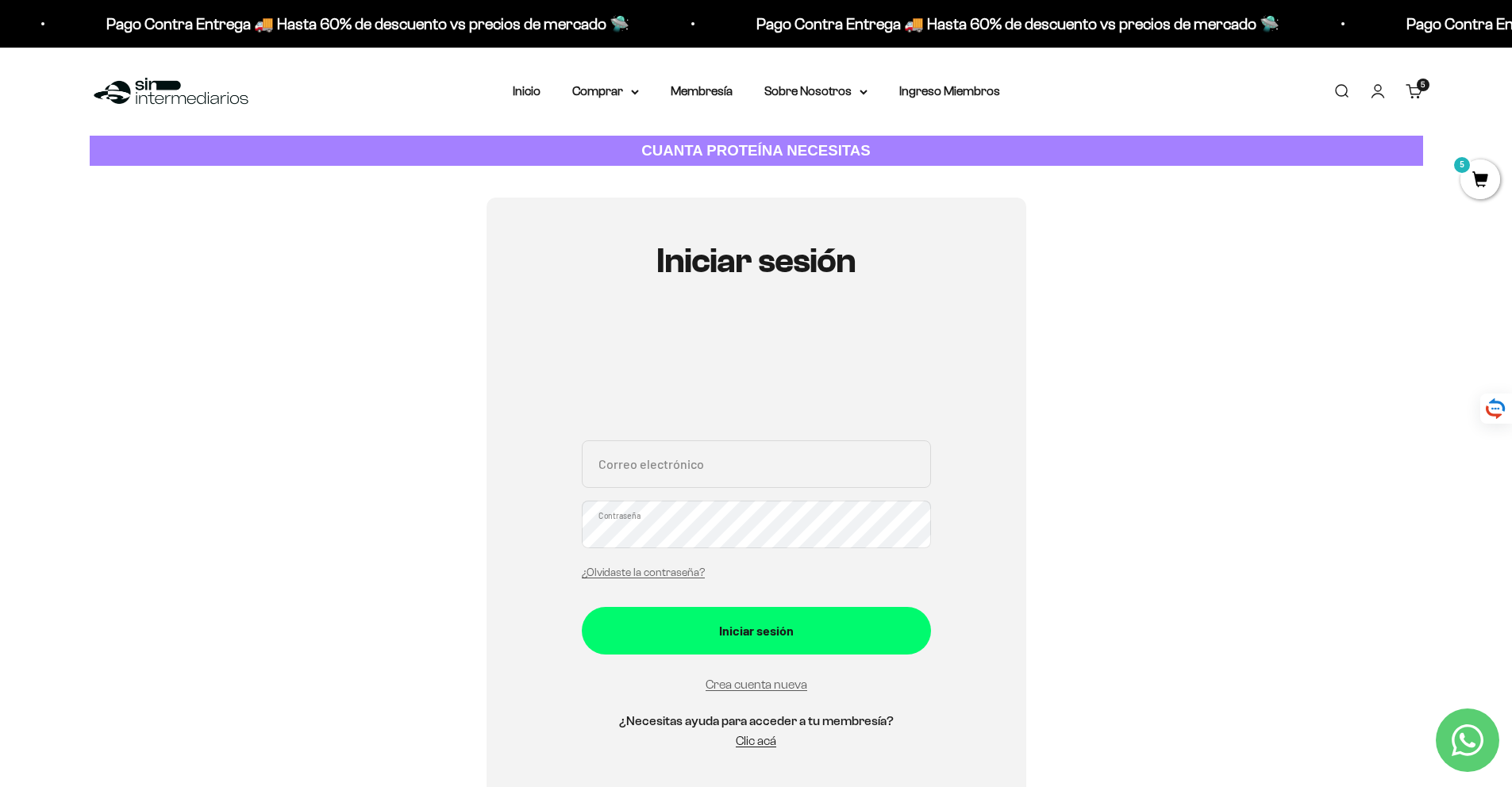
click at [706, 476] on input "Correo electrónico" at bounding box center [756, 464] width 349 height 48
type input "[EMAIL_ADDRESS][DOMAIN_NAME]"
click at [582, 607] on button "Iniciar sesión" at bounding box center [756, 630] width 349 height 48
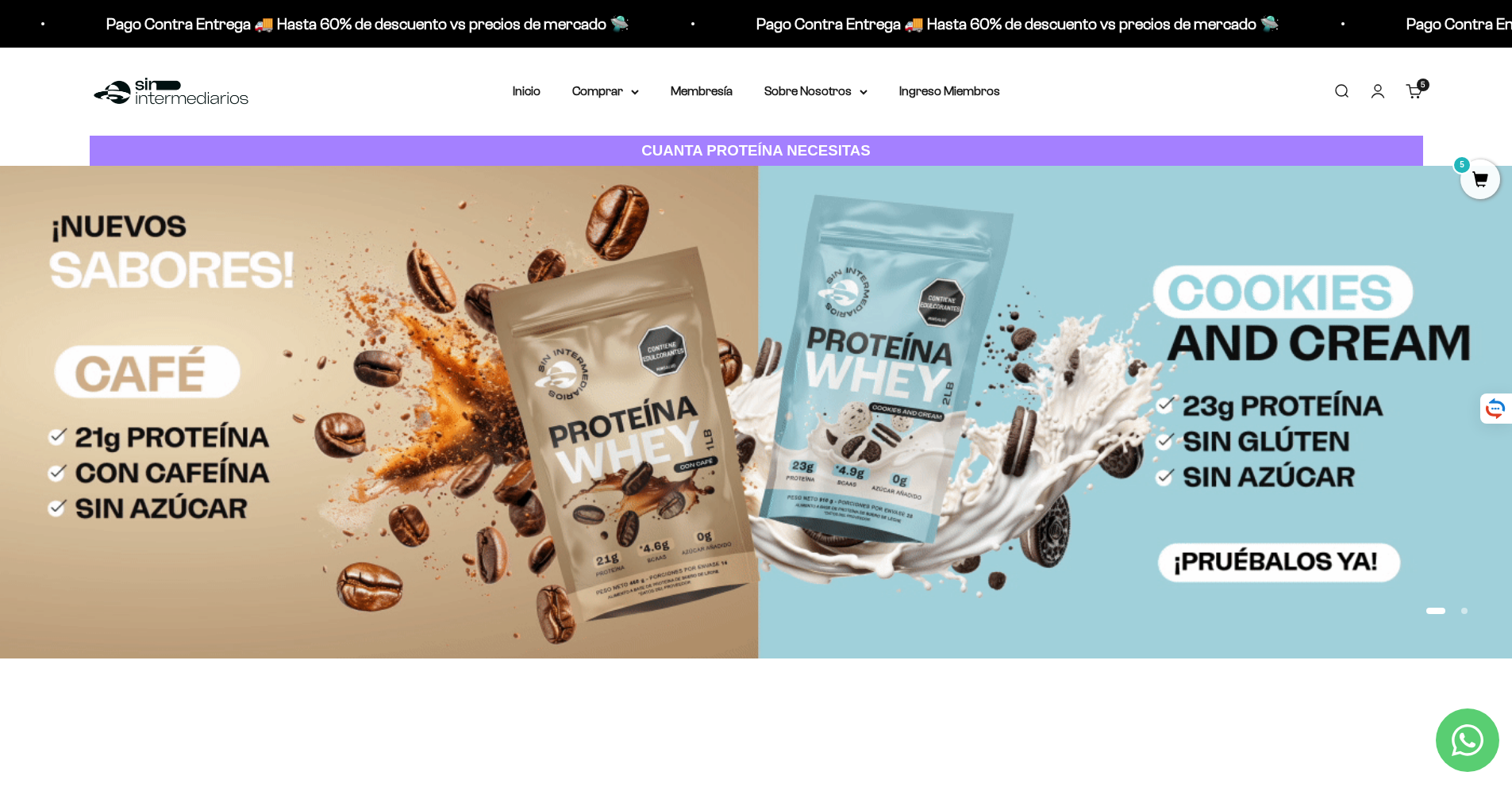
click at [1337, 91] on link "Buscar" at bounding box center [1341, 91] width 18 height 18
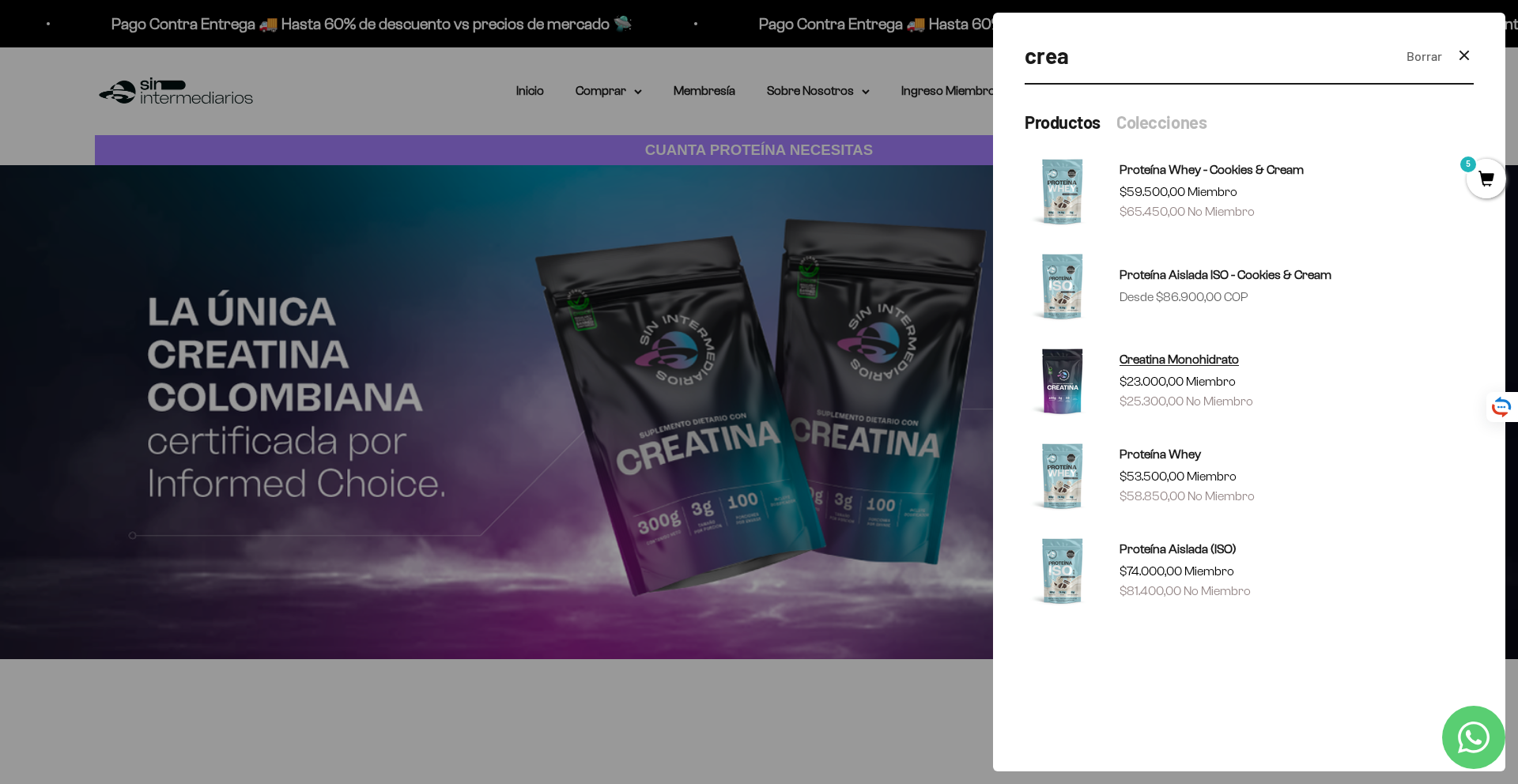
type input "crea"
click at [1166, 357] on span "Creatina Monohidrato" at bounding box center [1179, 359] width 120 height 13
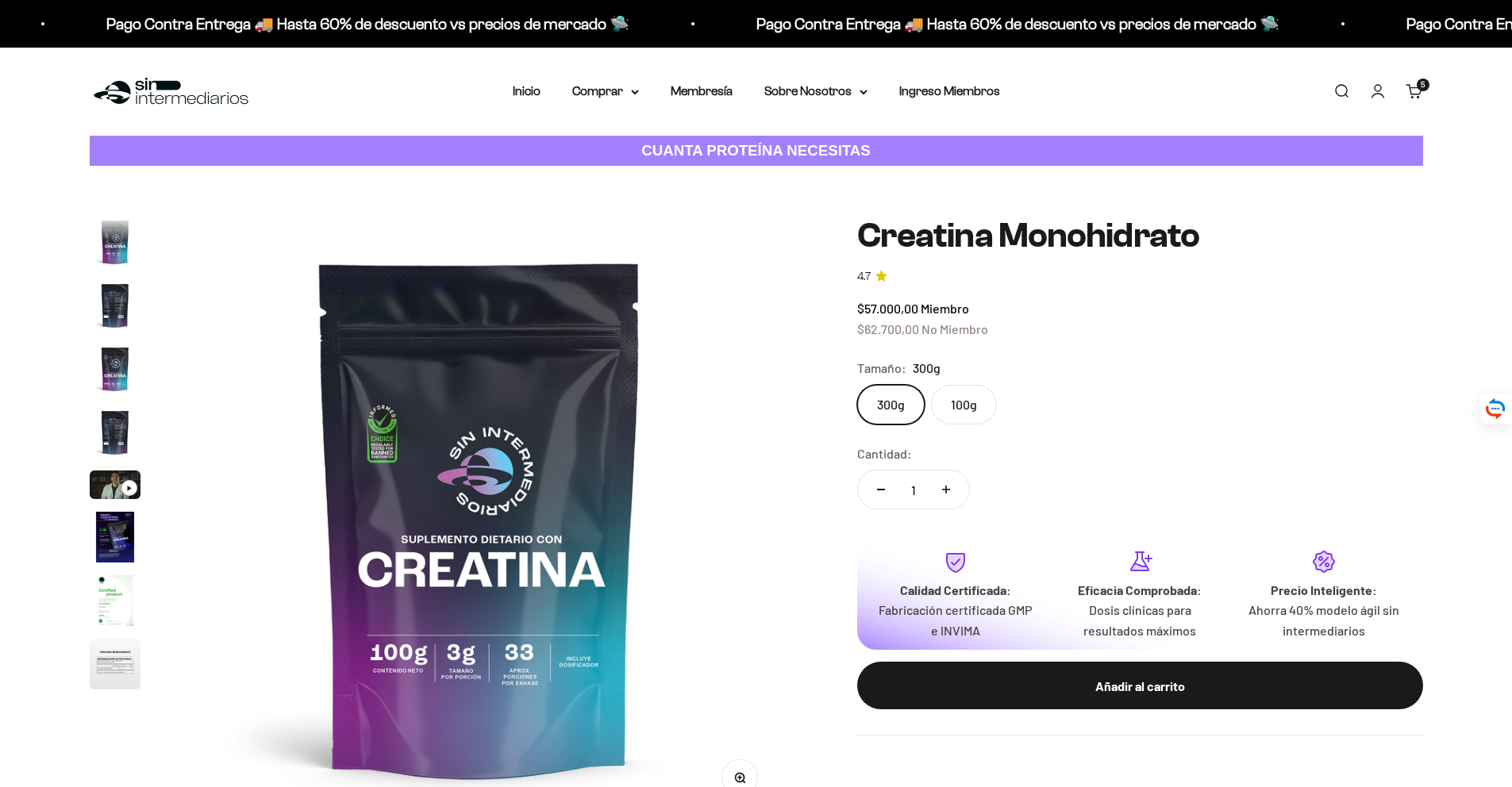
scroll to position [65, 0]
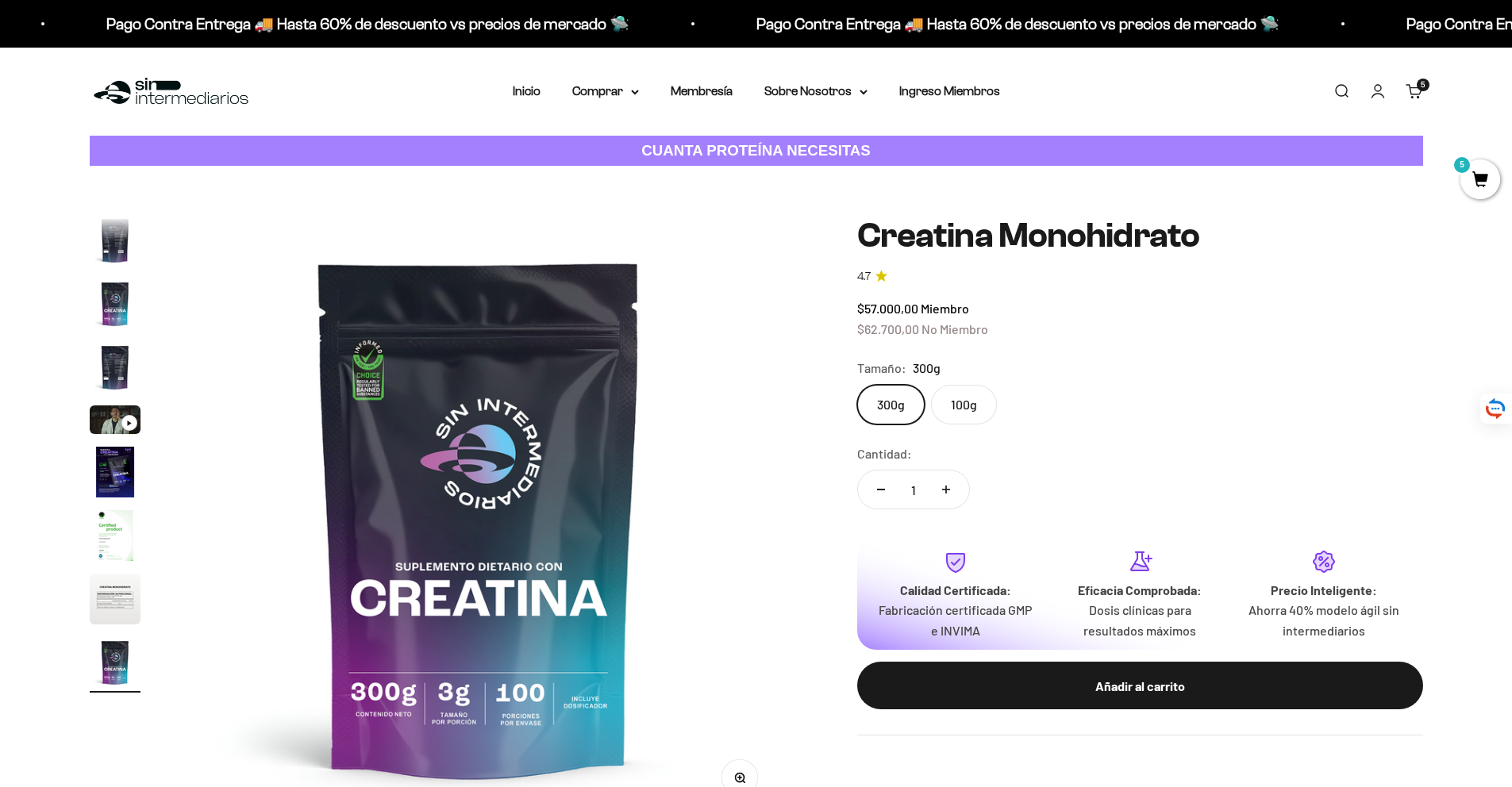
click at [968, 412] on label "100g" at bounding box center [963, 405] width 66 height 40
click at [857, 385] on input "100g" at bounding box center [857, 384] width 1 height 1
